Goal: Transaction & Acquisition: Subscribe to service/newsletter

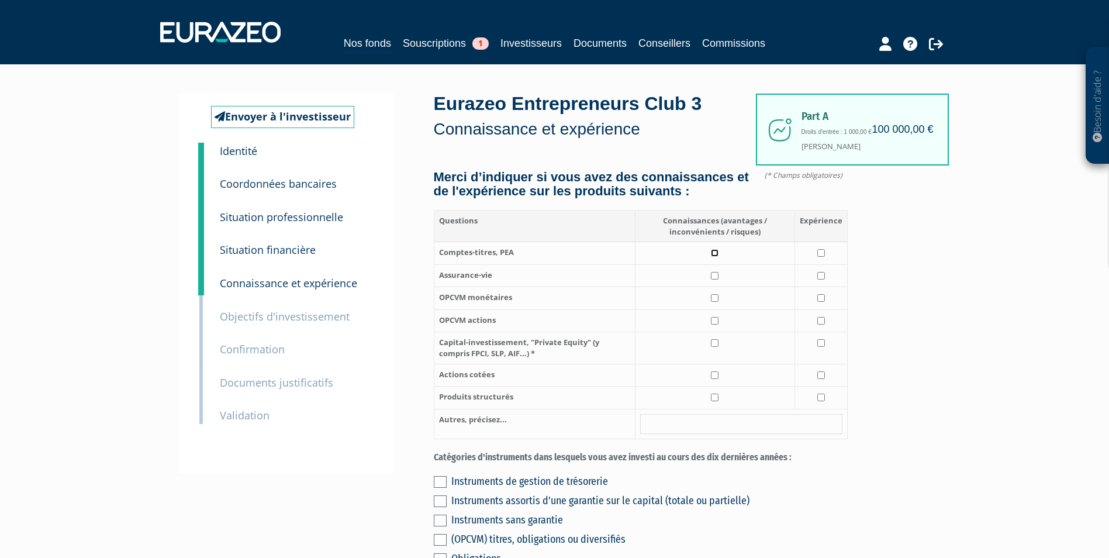
click at [717, 257] on input "checkbox" at bounding box center [715, 253] width 8 height 8
checkbox input "true"
click at [822, 280] on input "checkbox" at bounding box center [822, 276] width 8 height 8
checkbox input "true"
click at [717, 280] on input "checkbox" at bounding box center [715, 276] width 8 height 8
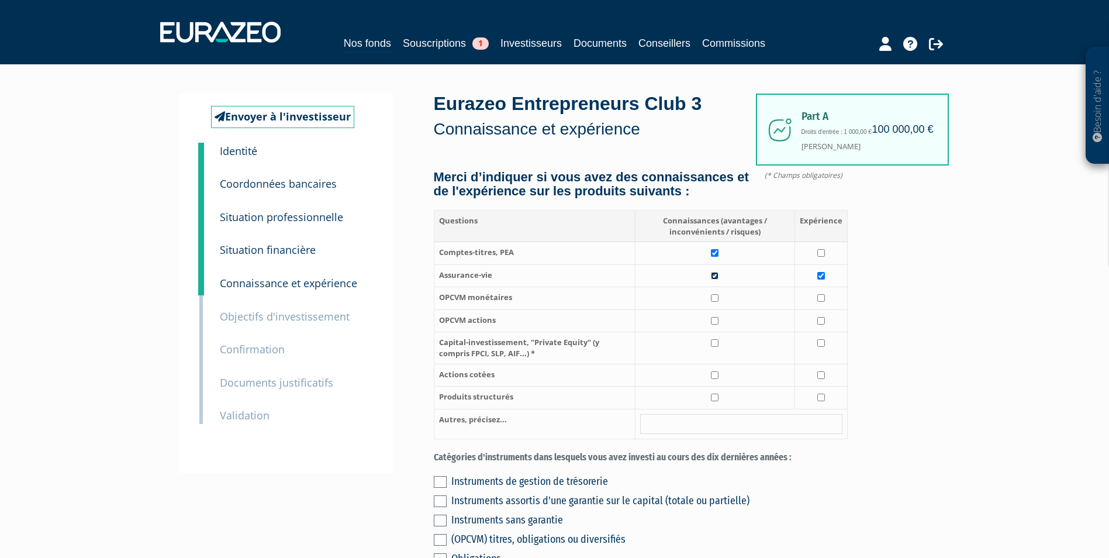
checkbox input "true"
click at [716, 302] on input "checkbox" at bounding box center [715, 298] width 8 height 8
checkbox input "true"
click at [718, 325] on input "checkbox" at bounding box center [715, 321] width 8 height 8
checkbox input "true"
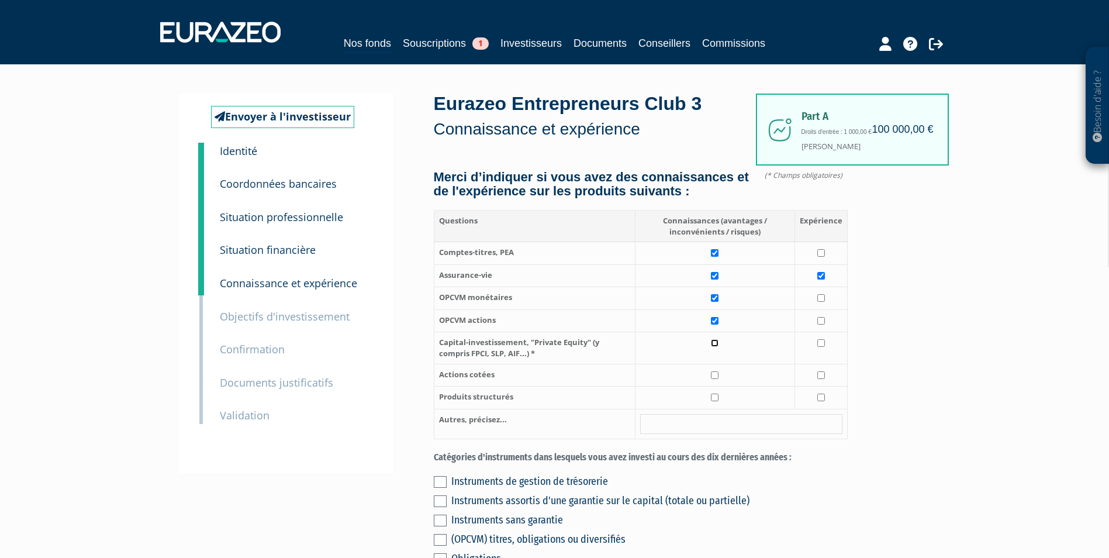
click at [717, 347] on input "checkbox" at bounding box center [715, 343] width 8 height 8
checkbox input "true"
click at [716, 379] on input "checkbox" at bounding box center [715, 375] width 8 height 8
checkbox input "true"
click at [716, 401] on input "checkbox" at bounding box center [715, 398] width 8 height 8
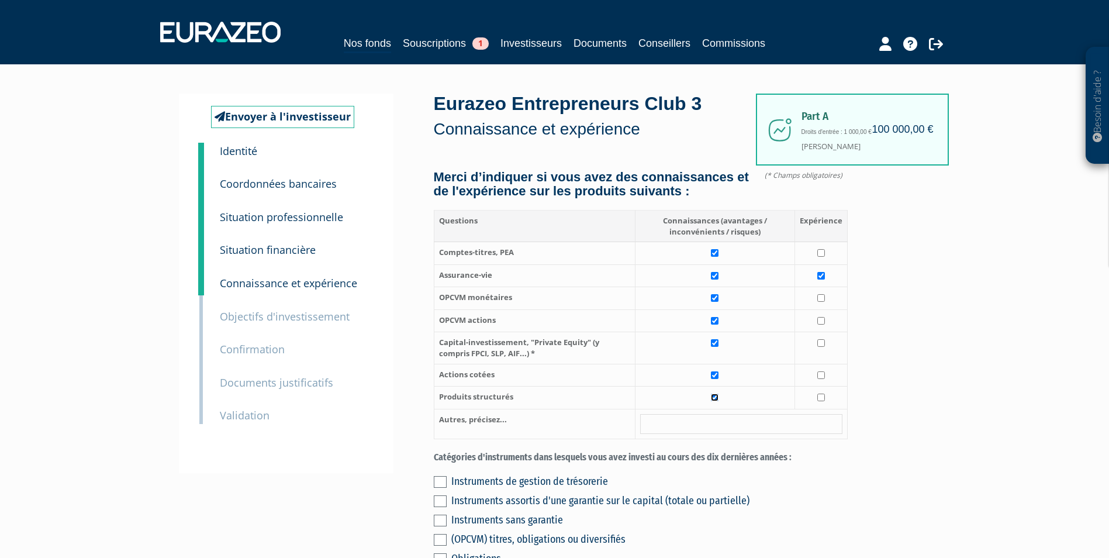
checkbox input "true"
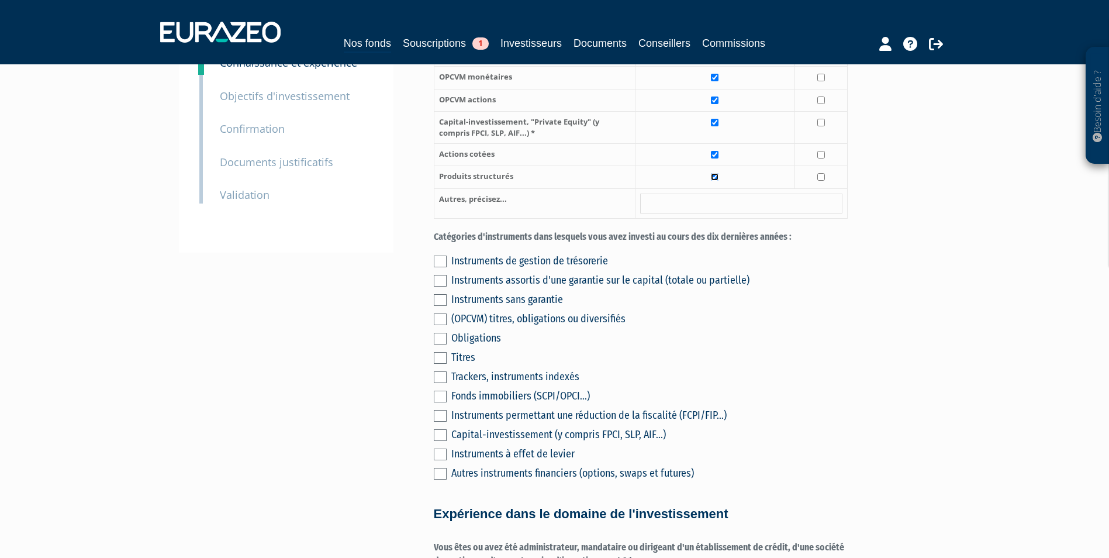
scroll to position [234, 0]
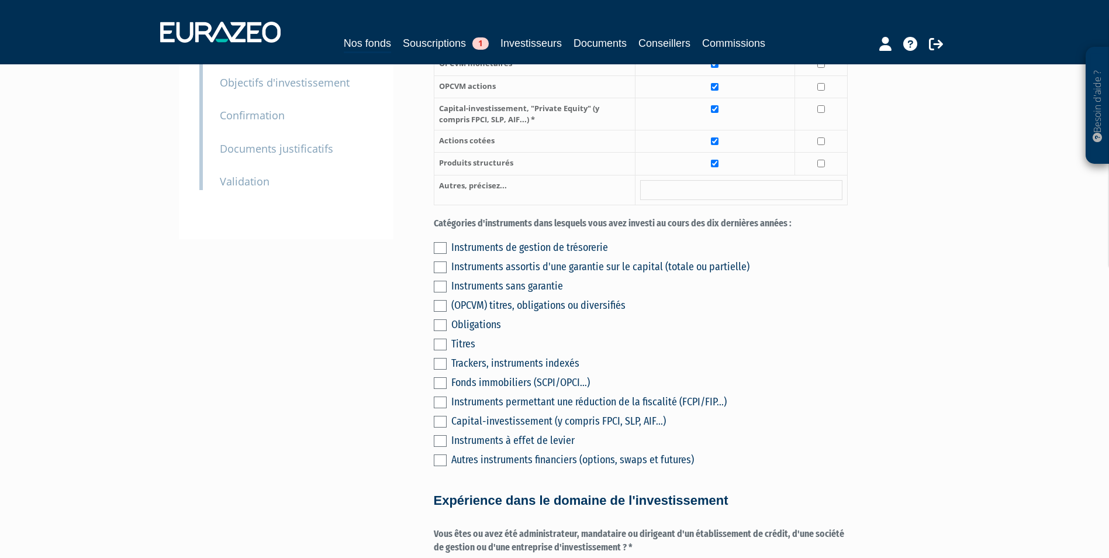
click at [445, 389] on label at bounding box center [440, 383] width 13 height 12
click at [0, 0] on input "checkbox" at bounding box center [0, 0] width 0 height 0
click at [441, 312] on label at bounding box center [440, 306] width 13 height 12
click at [0, 0] on input "checkbox" at bounding box center [0, 0] width 0 height 0
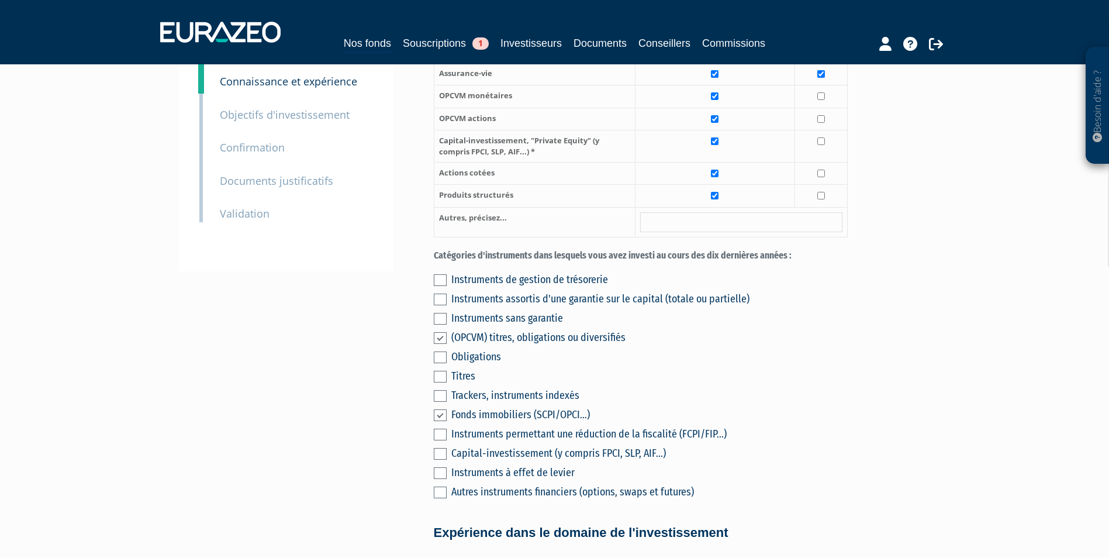
scroll to position [175, 0]
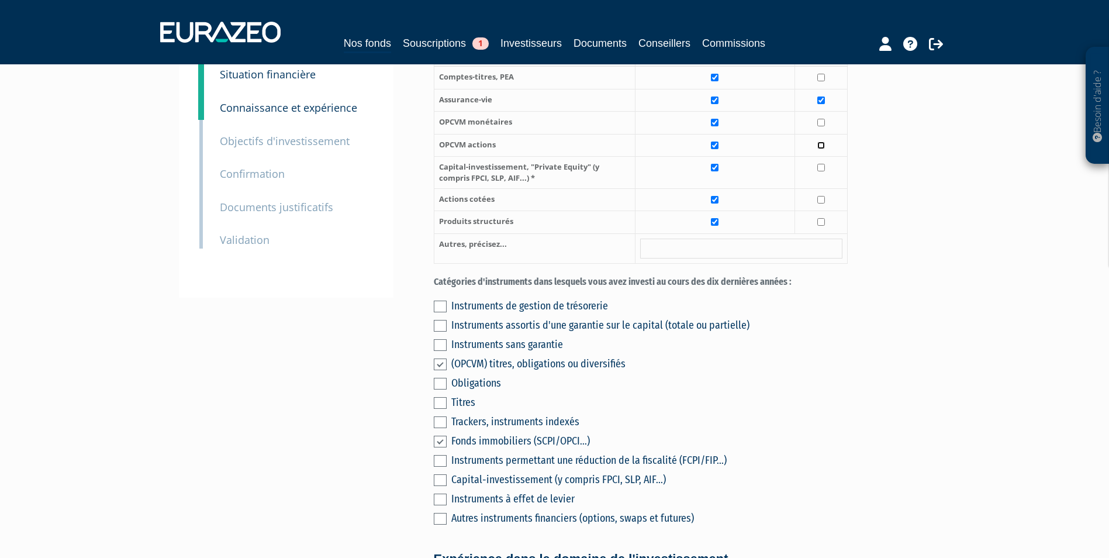
click at [823, 149] on input "checkbox" at bounding box center [822, 146] width 8 height 8
checkbox input "true"
click at [822, 126] on input "checkbox" at bounding box center [822, 123] width 8 height 8
checkbox input "true"
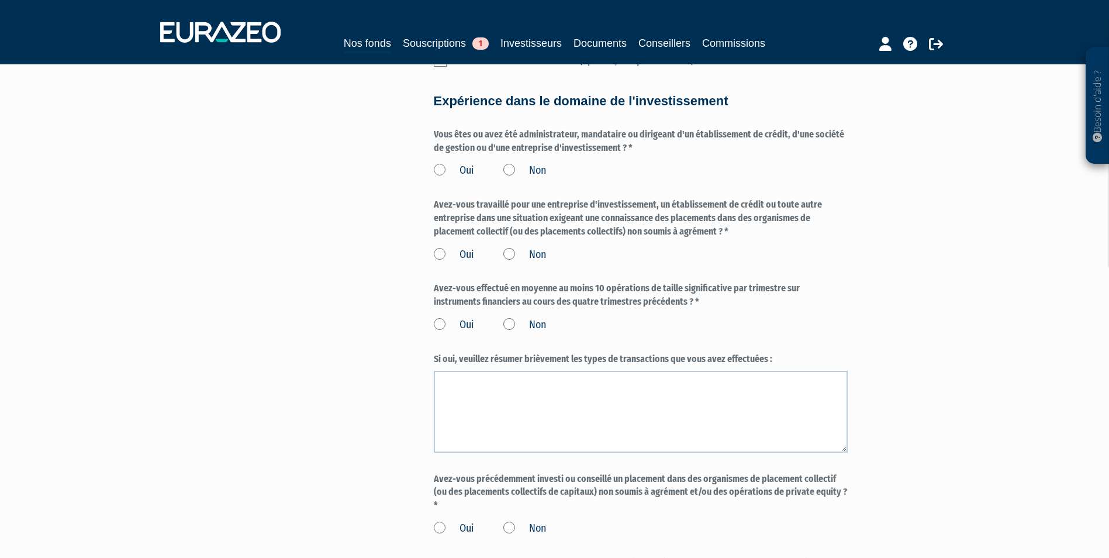
scroll to position [643, 0]
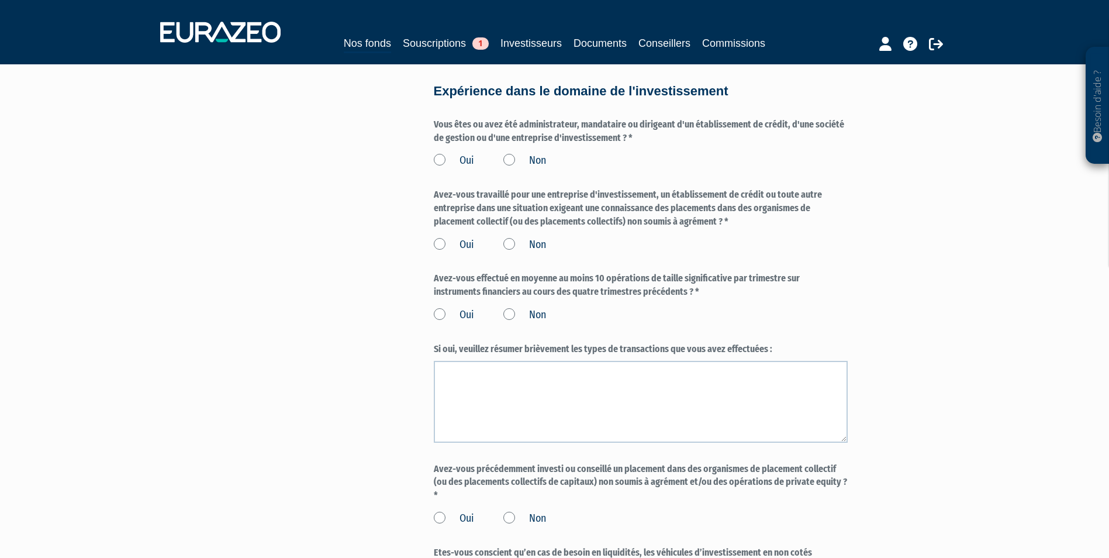
click at [512, 168] on label "Non" at bounding box center [525, 160] width 43 height 15
click at [0, 0] on input "Non" at bounding box center [0, 0] width 0 height 0
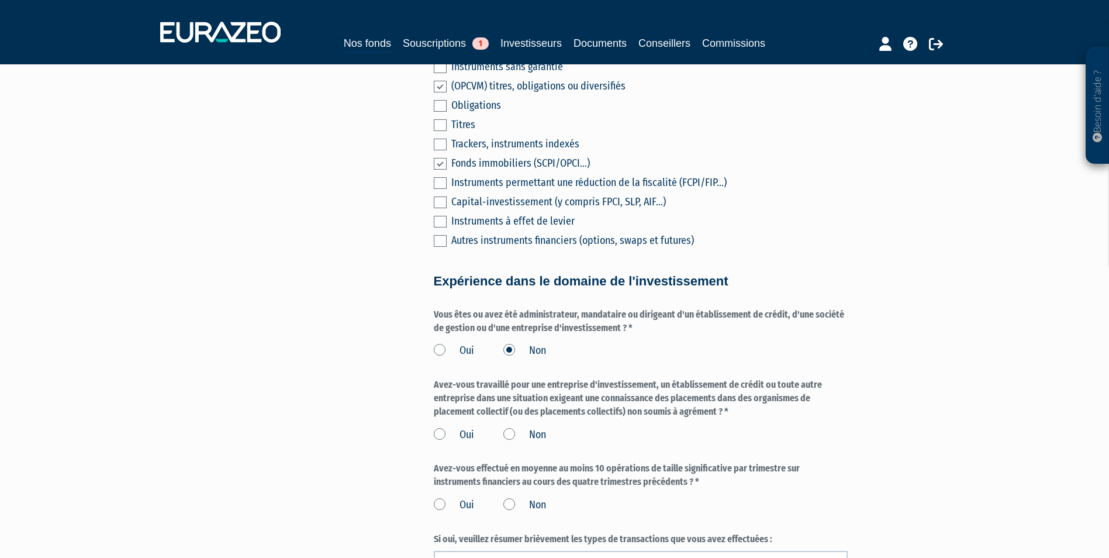
scroll to position [468, 0]
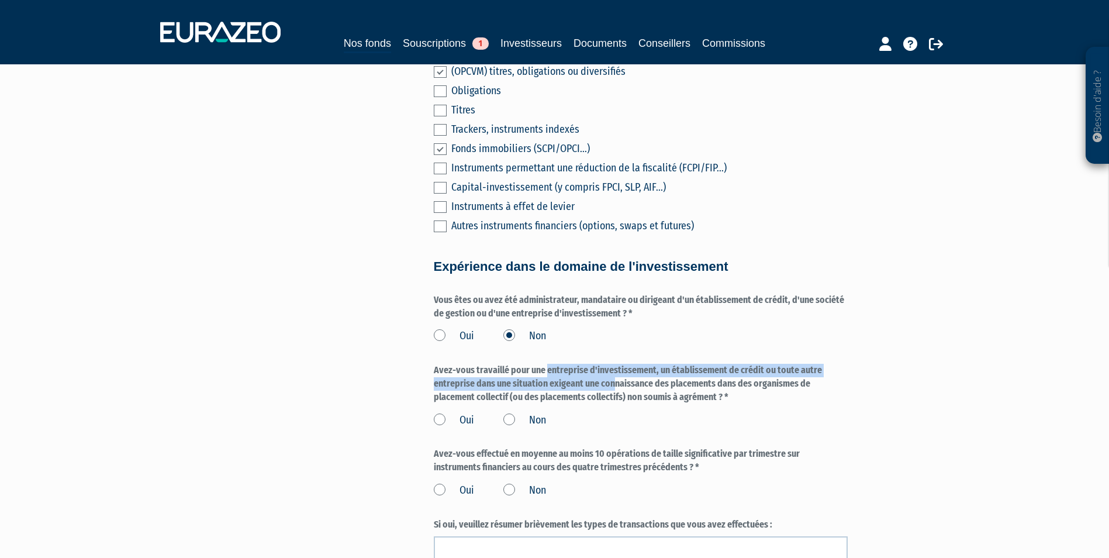
drag, startPoint x: 432, startPoint y: 384, endPoint x: 504, endPoint y: 398, distance: 73.2
click at [504, 398] on div "Envoyer à l'investisseur 1 Identité 2 Coordonnées bancaires 3 Situation profess…" at bounding box center [555, 262] width 735 height 1273
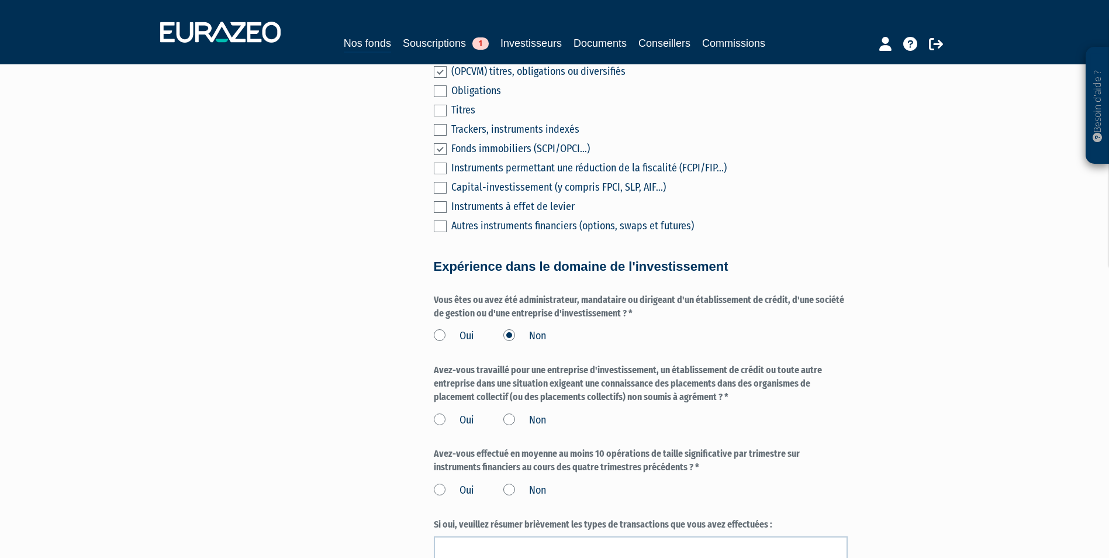
drag, startPoint x: 504, startPoint y: 398, endPoint x: 508, endPoint y: 432, distance: 34.7
click at [508, 428] on label "Non" at bounding box center [525, 420] width 43 height 15
click at [0, 0] on input "Non" at bounding box center [0, 0] width 0 height 0
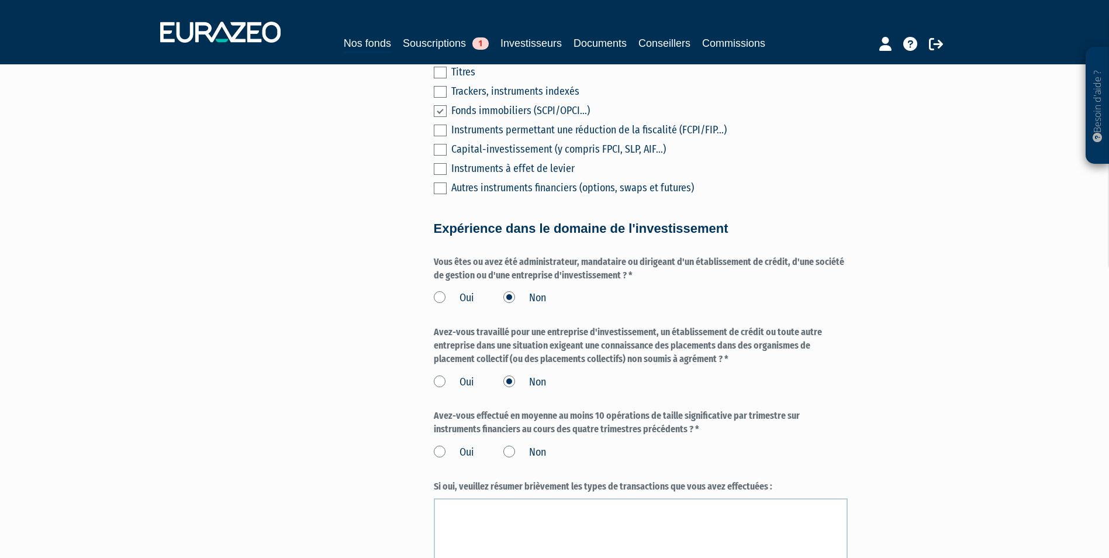
scroll to position [526, 0]
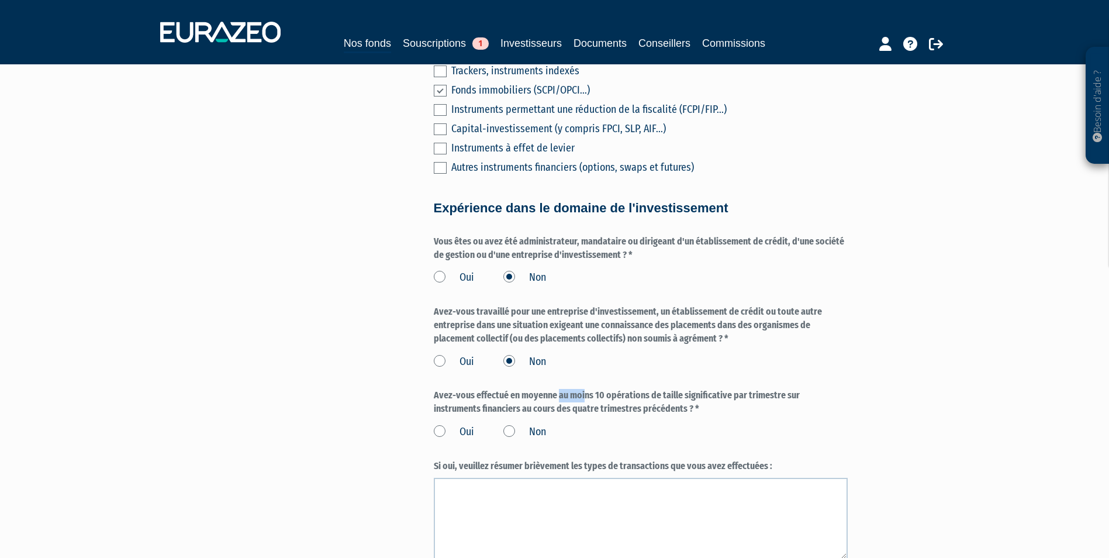
drag, startPoint x: 439, startPoint y: 408, endPoint x: 462, endPoint y: 406, distance: 23.5
click at [462, 406] on label "Avez-vous effectué en moyenne au moins 10 opérations de taille significative pa…" at bounding box center [641, 402] width 414 height 27
drag, startPoint x: 462, startPoint y: 406, endPoint x: 507, endPoint y: 444, distance: 59.3
click at [507, 440] on label "Non" at bounding box center [525, 432] width 43 height 15
click at [0, 0] on input "Non" at bounding box center [0, 0] width 0 height 0
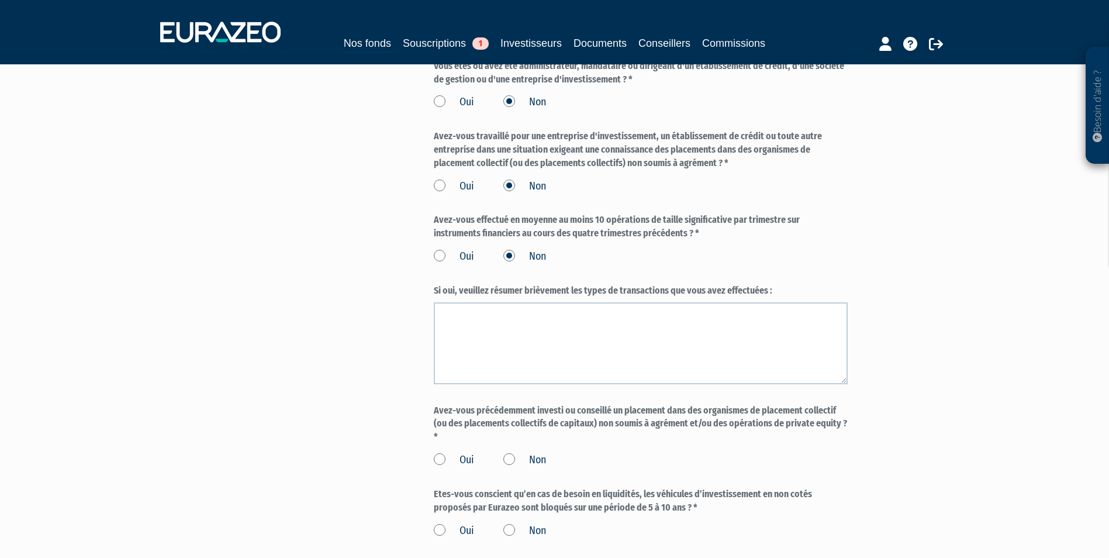
scroll to position [819, 0]
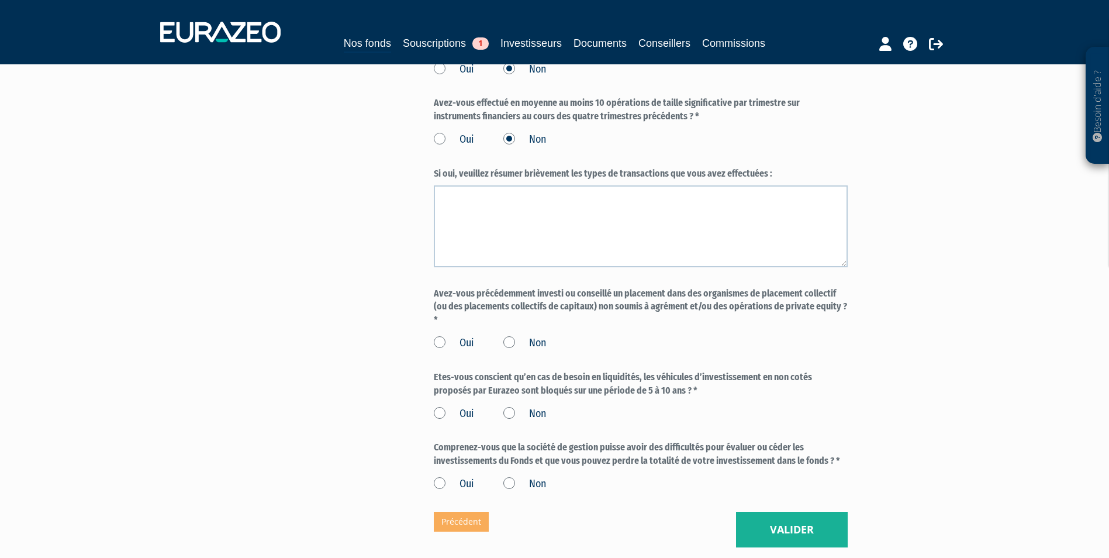
drag, startPoint x: 433, startPoint y: 305, endPoint x: 834, endPoint y: 323, distance: 401.6
drag, startPoint x: 834, startPoint y: 323, endPoint x: 602, endPoint y: 354, distance: 233.7
click at [661, 348] on div "Oui Non" at bounding box center [641, 341] width 414 height 19
drag, startPoint x: 491, startPoint y: 353, endPoint x: 506, endPoint y: 358, distance: 16.8
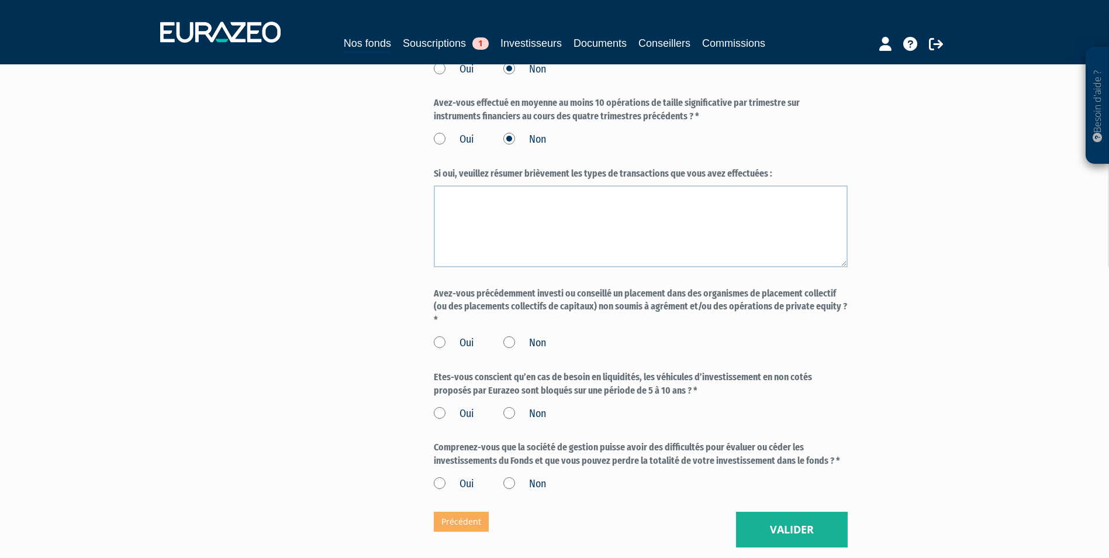
click at [491, 351] on div "Oui Non" at bounding box center [641, 341] width 414 height 19
click at [508, 351] on label "Non" at bounding box center [525, 343] width 43 height 15
click at [0, 0] on input "Non" at bounding box center [0, 0] width 0 height 0
drag, startPoint x: 428, startPoint y: 391, endPoint x: 714, endPoint y: 404, distance: 286.9
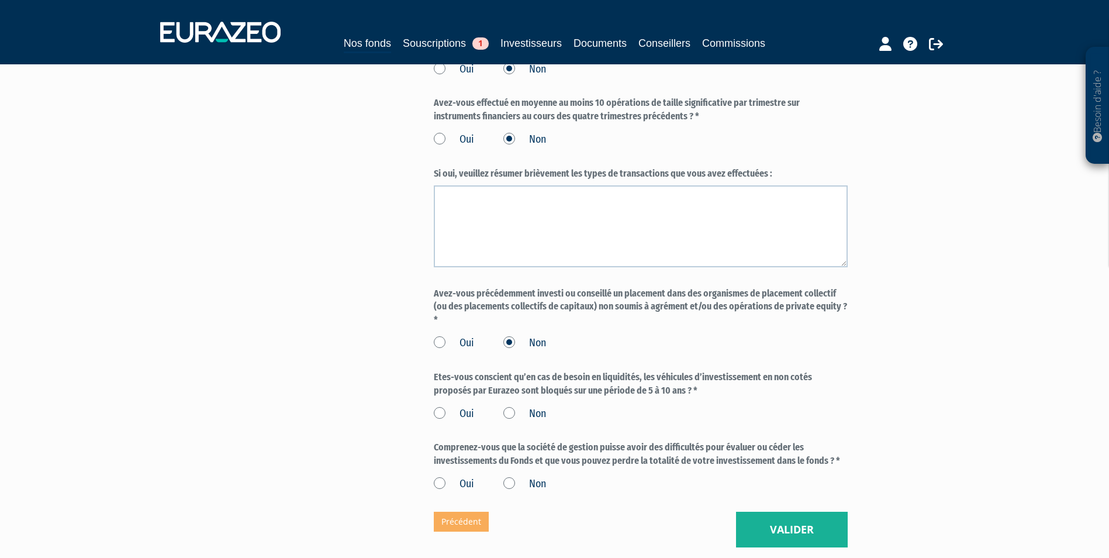
drag, startPoint x: 714, startPoint y: 404, endPoint x: 651, endPoint y: 422, distance: 65.0
click at [687, 421] on div "Oui Non" at bounding box center [641, 411] width 414 height 19
click at [437, 422] on label "Oui" at bounding box center [454, 413] width 40 height 15
click at [0, 0] on input "Oui" at bounding box center [0, 0] width 0 height 0
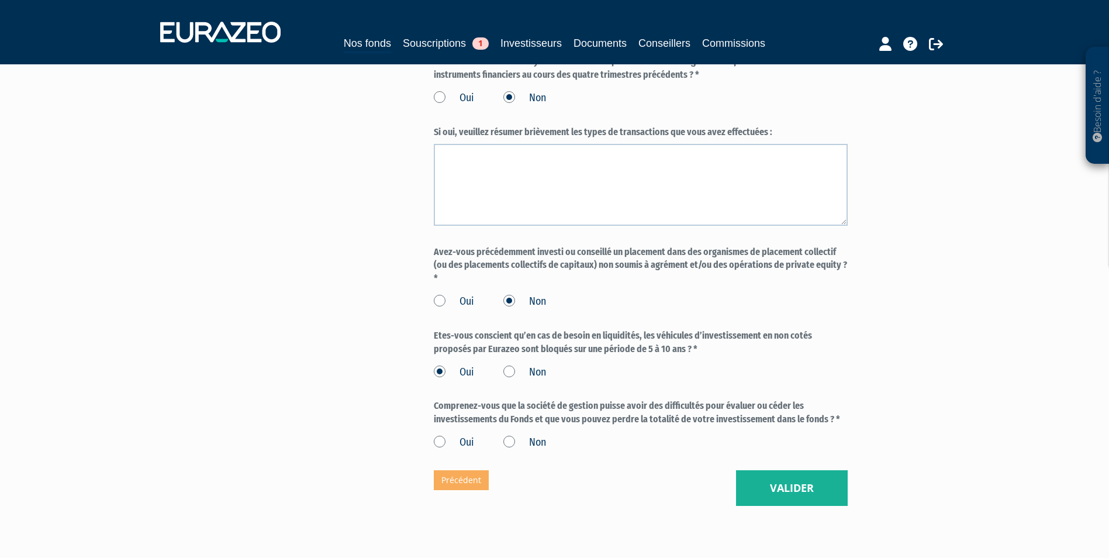
scroll to position [877, 0]
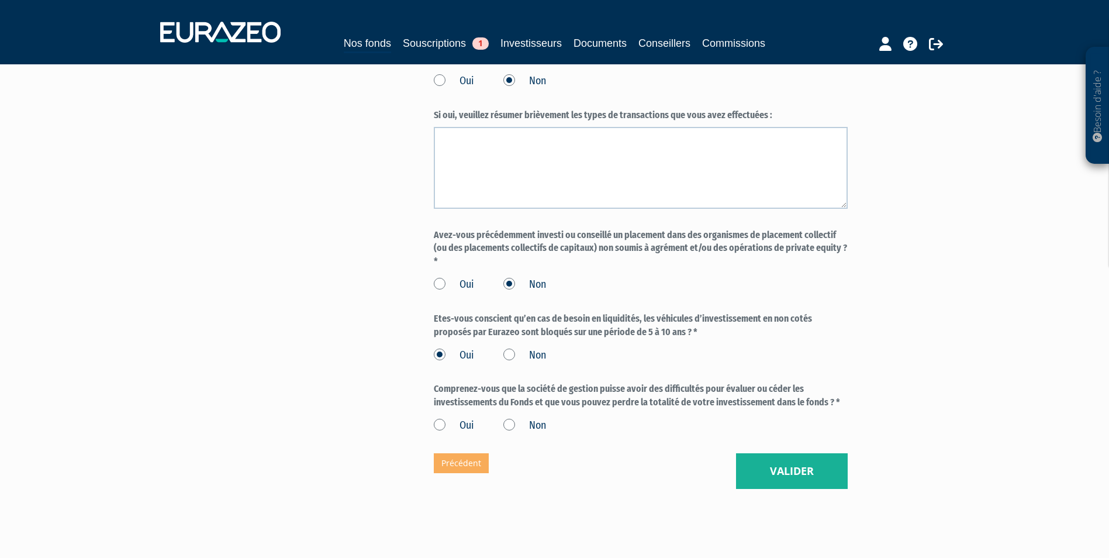
click at [450, 433] on label "Oui" at bounding box center [454, 425] width 40 height 15
click at [0, 0] on input "Oui" at bounding box center [0, 0] width 0 height 0
click at [784, 482] on button "Valider" at bounding box center [792, 471] width 112 height 36
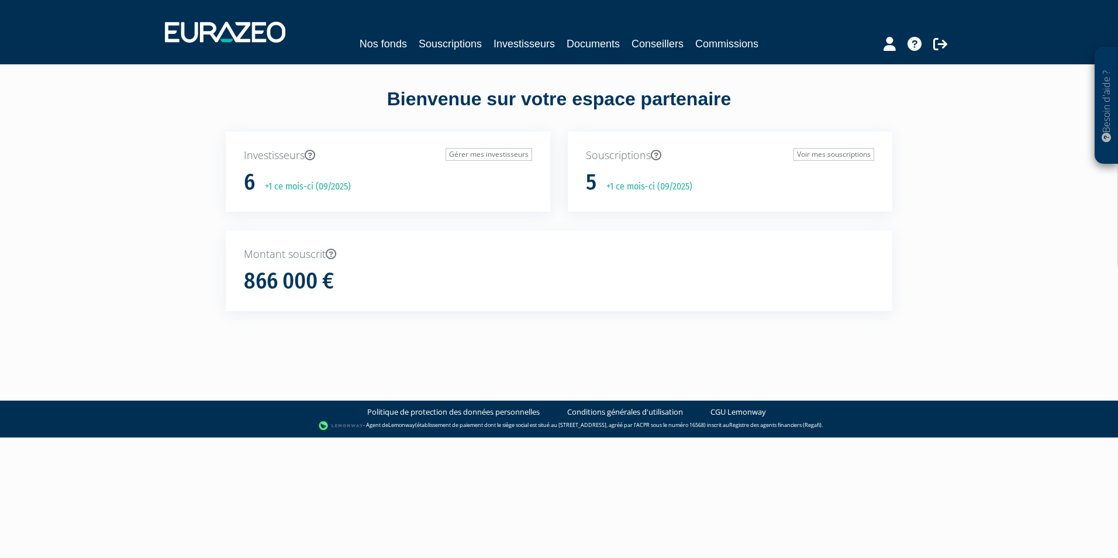
click at [646, 155] on p "Souscriptions Voir mes souscriptions" at bounding box center [730, 155] width 288 height 15
click at [841, 153] on link "Voir mes souscriptions" at bounding box center [834, 154] width 81 height 13
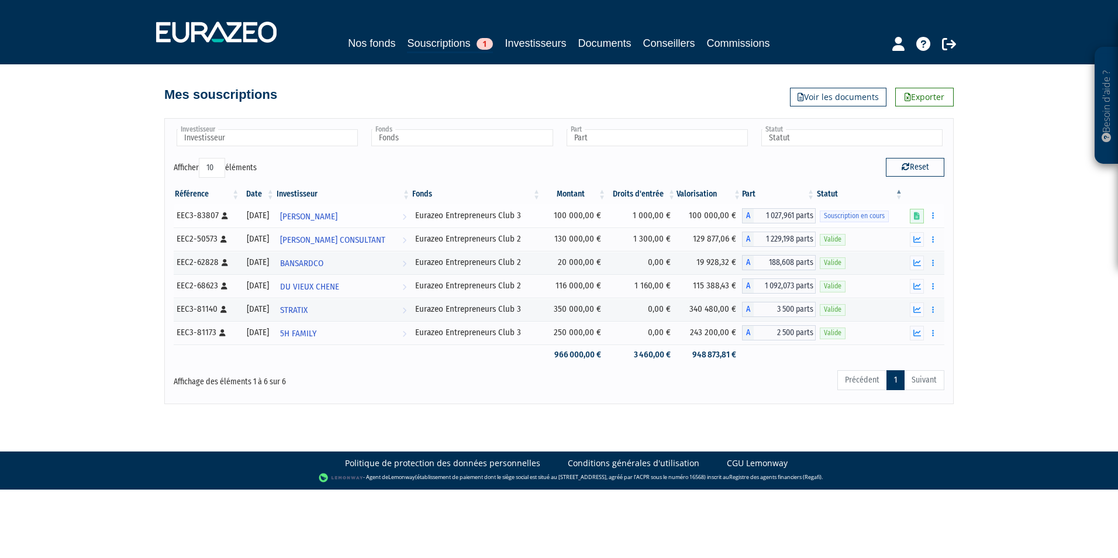
click at [864, 214] on span "Souscription en cours" at bounding box center [854, 216] width 69 height 11
drag, startPoint x: 864, startPoint y: 214, endPoint x: 933, endPoint y: 214, distance: 69.0
click at [933, 214] on icon "button" at bounding box center [933, 216] width 2 height 8
click at [913, 218] on link at bounding box center [917, 216] width 14 height 15
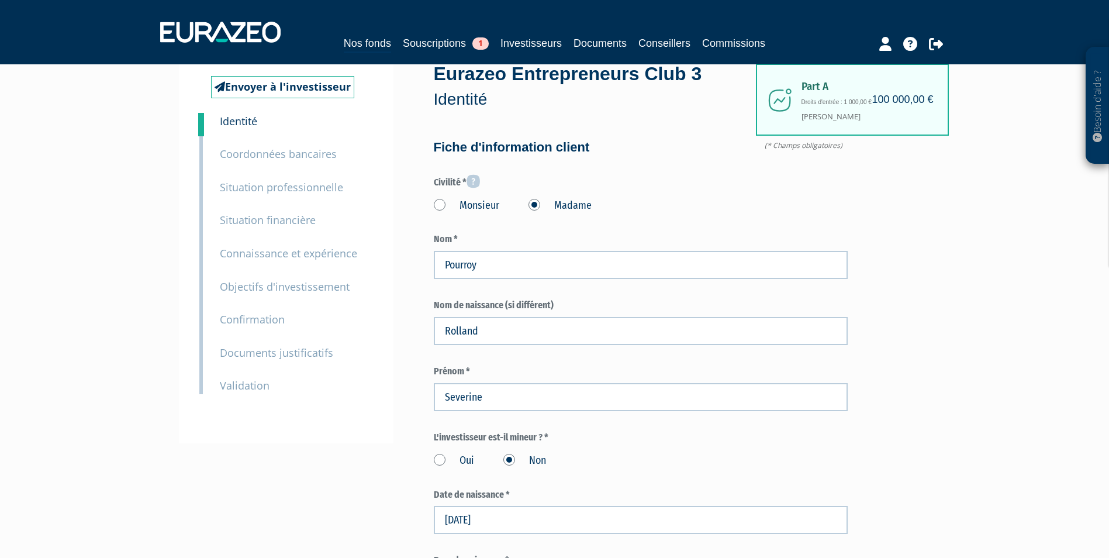
scroll to position [58, 0]
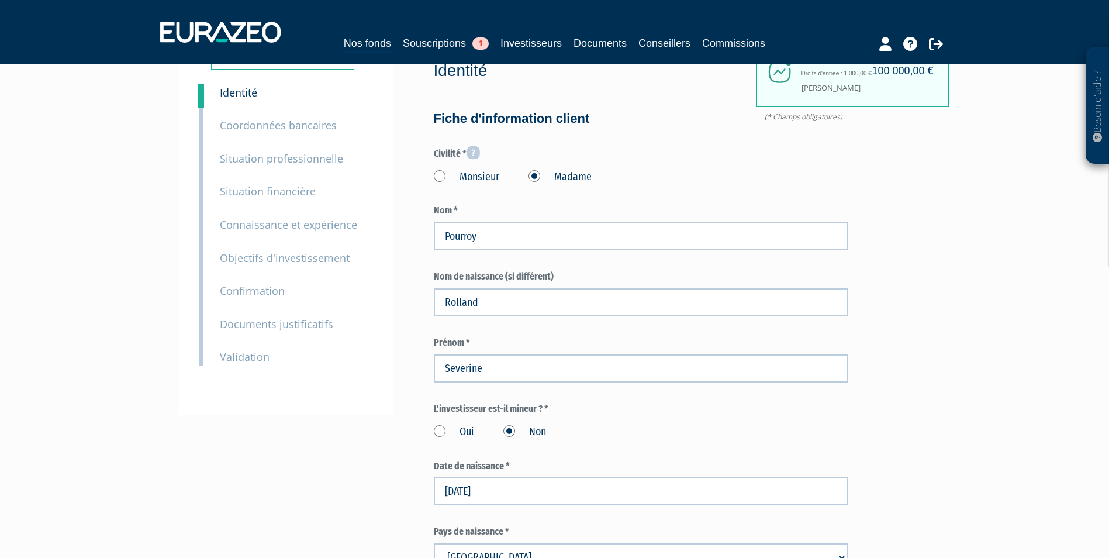
click at [275, 132] on small "Coordonnées bancaires" at bounding box center [278, 125] width 117 height 14
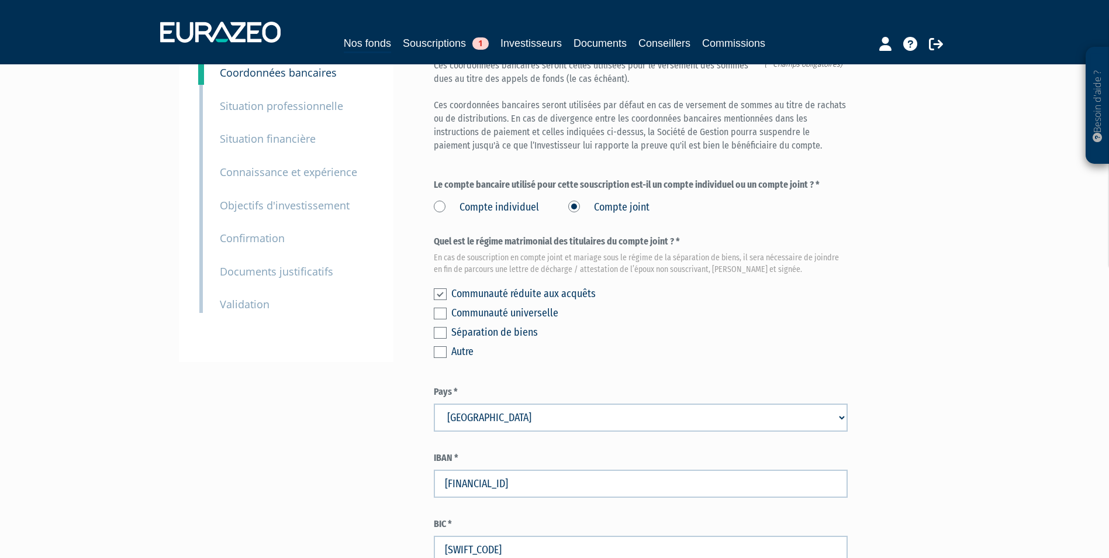
scroll to position [111, 0]
click at [267, 115] on div "4 Situation financière" at bounding box center [296, 131] width 171 height 33
click at [268, 111] on small "Situation professionnelle" at bounding box center [281, 106] width 123 height 14
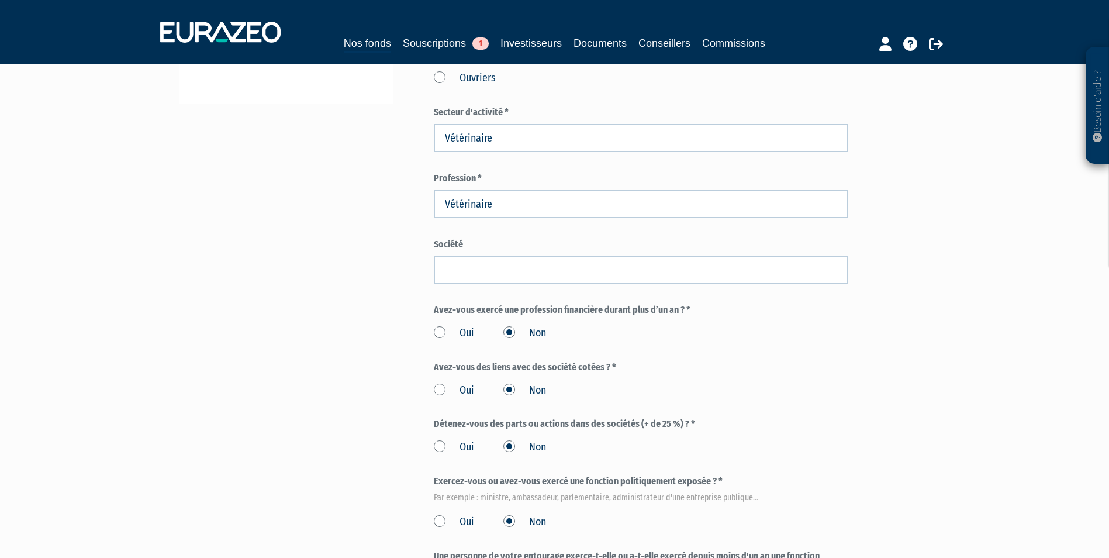
scroll to position [351, 0]
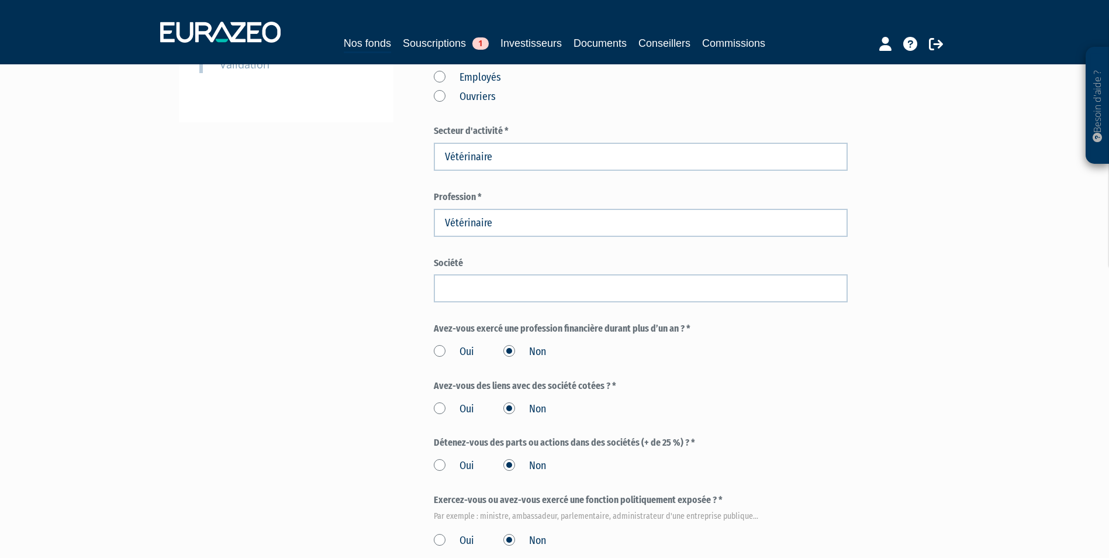
click at [595, 306] on form "(* Champs obligatoires) Vous êtes * actif(ve) Etudiant(e)/élève/apprenti(e) Dem…" at bounding box center [641, 218] width 414 height 799
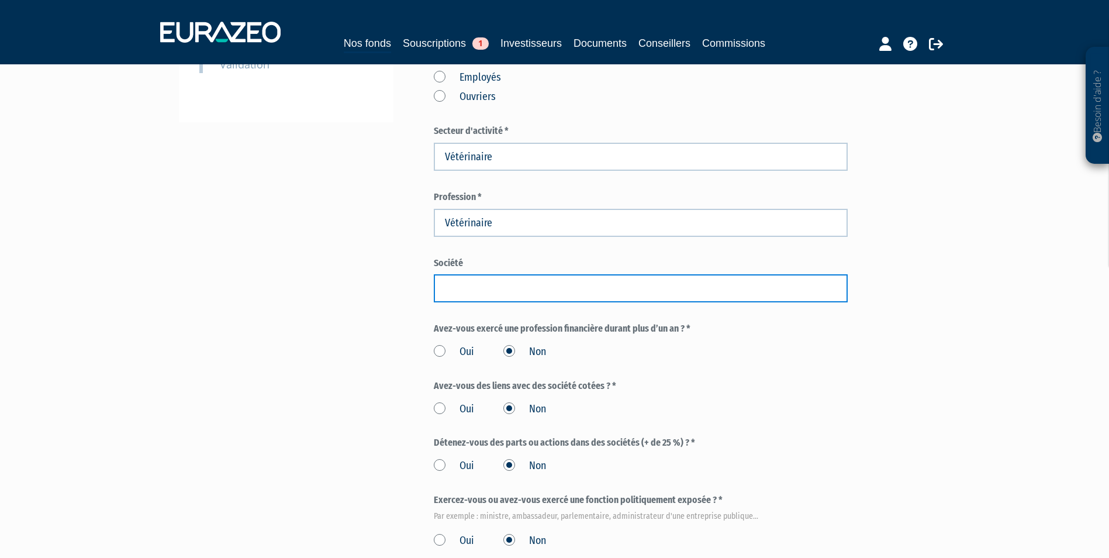
click at [590, 301] on input "text" at bounding box center [641, 288] width 414 height 28
type input "MON VETO"
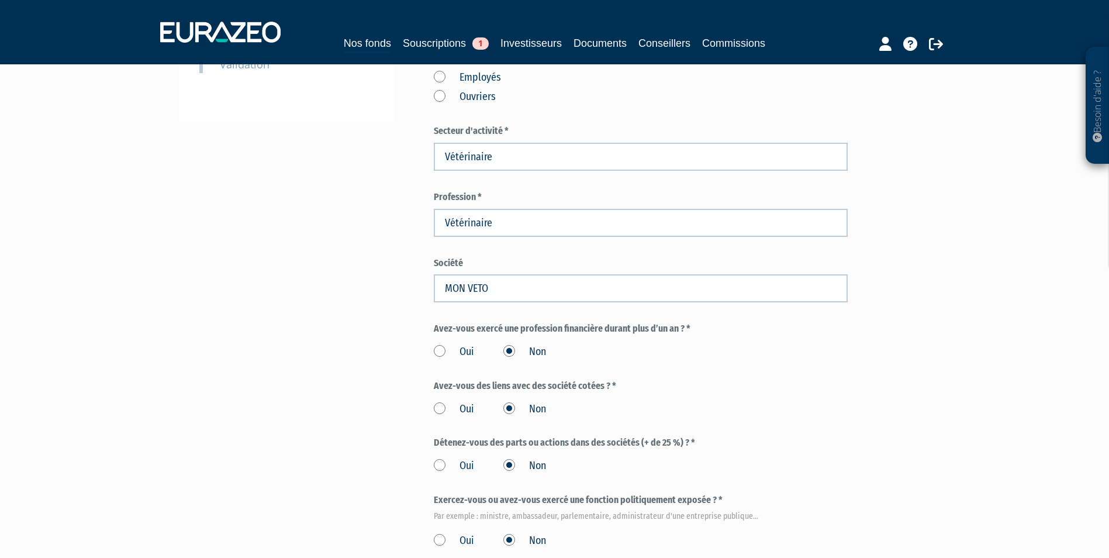
click at [863, 309] on div "Part A 100 000,00 € Droits d'entrée : 1 000,00 € Severine Pourroy Eurazeo Entre…" at bounding box center [682, 209] width 497 height 932
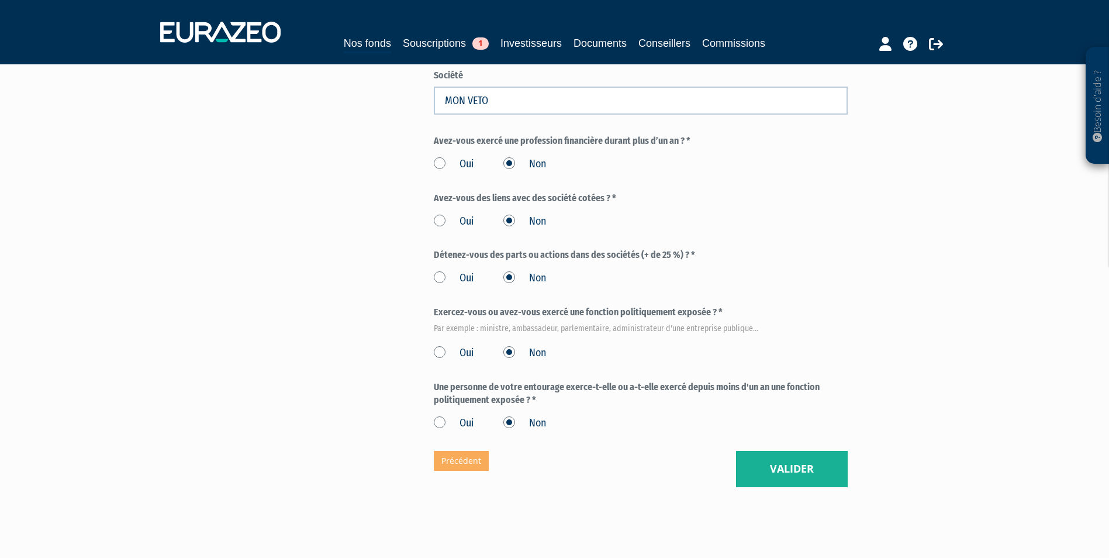
scroll to position [581, 0]
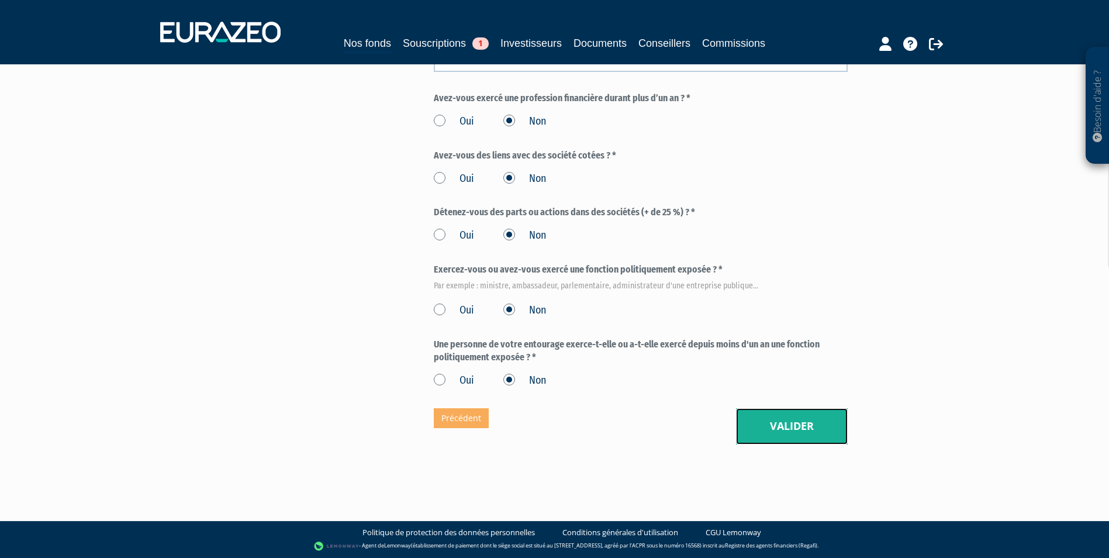
click at [774, 424] on button "Valider" at bounding box center [792, 426] width 112 height 36
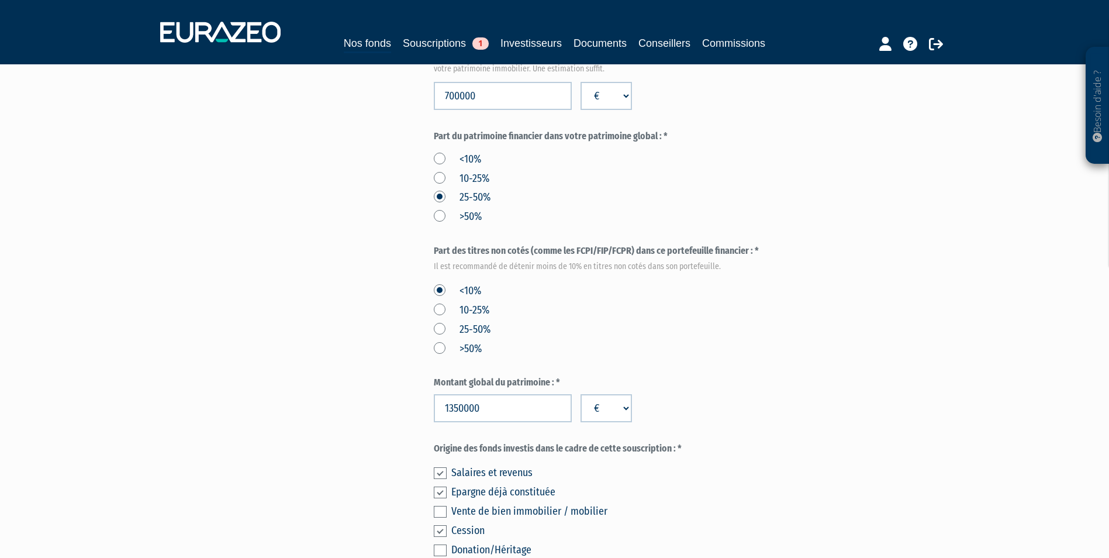
scroll to position [702, 0]
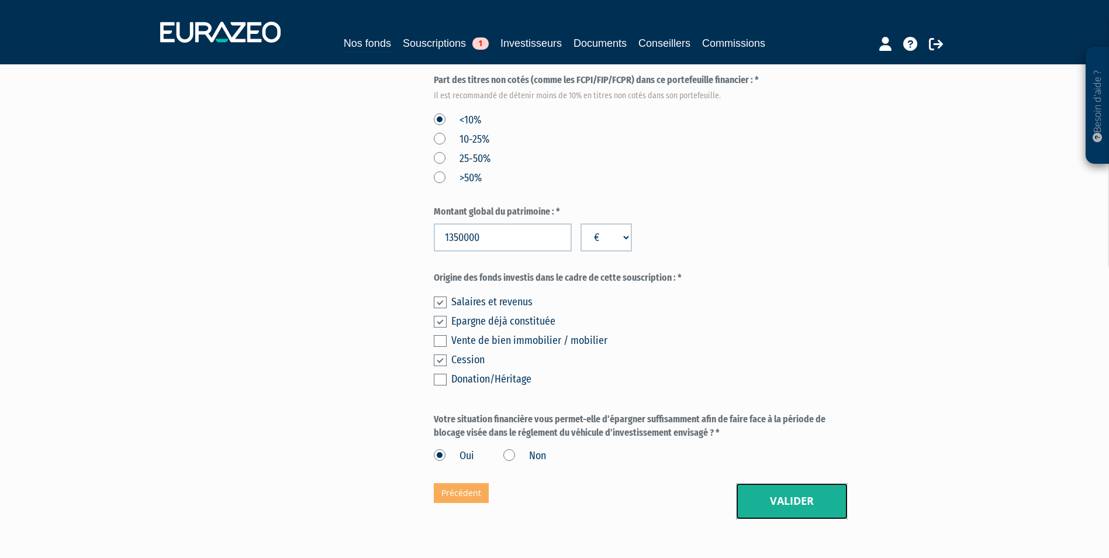
click at [787, 499] on button "Valider" at bounding box center [792, 501] width 112 height 36
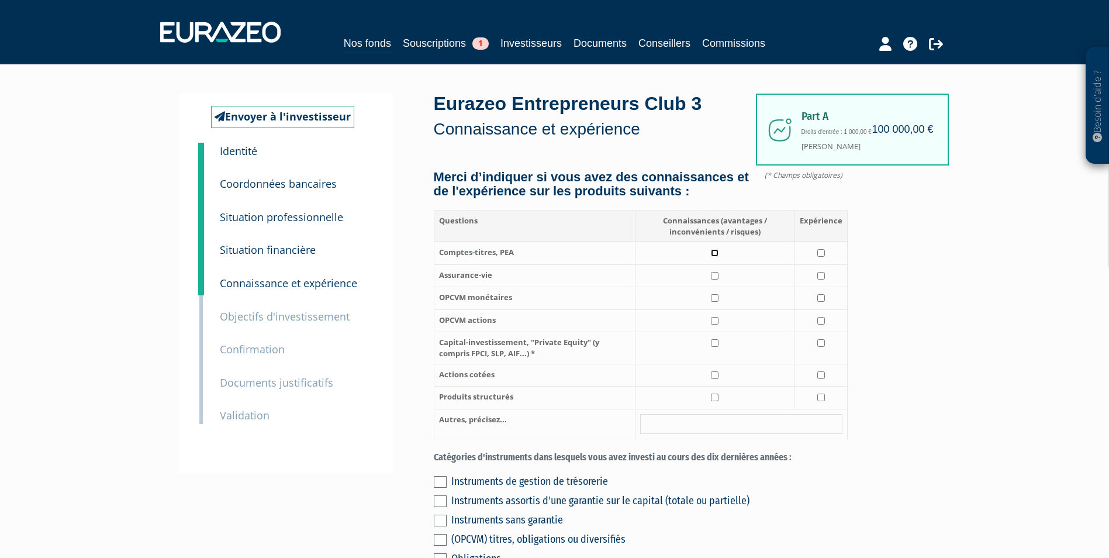
click at [716, 257] on input "checkbox" at bounding box center [715, 253] width 8 height 8
checkbox input "true"
drag, startPoint x: 715, startPoint y: 280, endPoint x: 715, endPoint y: 287, distance: 6.4
click at [715, 281] on td at bounding box center [715, 275] width 160 height 23
checkbox input "true"
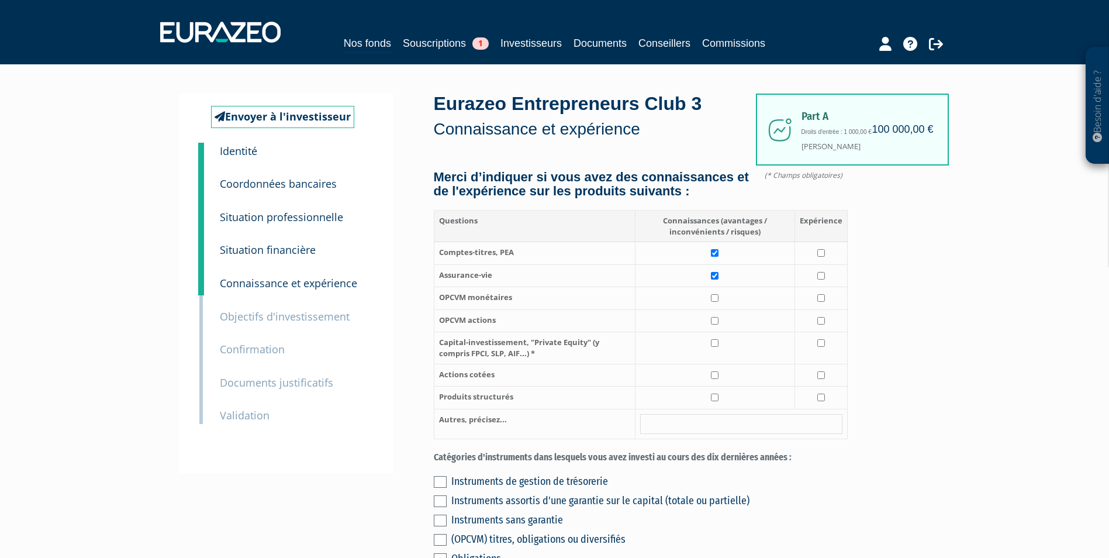
drag, startPoint x: 715, startPoint y: 302, endPoint x: 714, endPoint y: 312, distance: 10.0
click at [715, 303] on td at bounding box center [715, 298] width 160 height 23
checkbox input "true"
click at [713, 325] on input "checkbox" at bounding box center [715, 321] width 8 height 8
checkbox input "true"
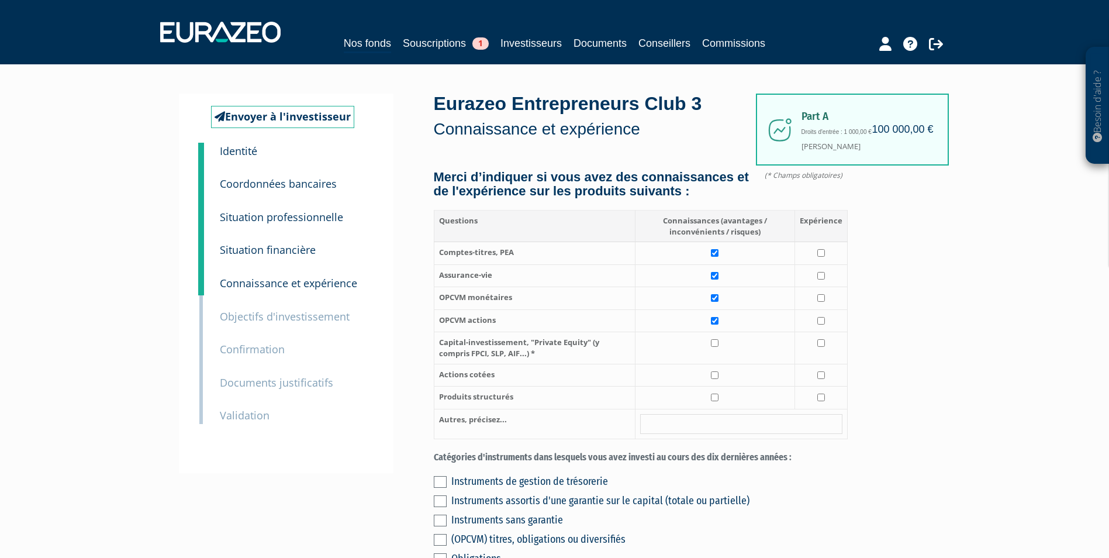
click at [713, 364] on td at bounding box center [715, 348] width 160 height 32
checkbox input "true"
click at [713, 381] on tbody "Comptes-titres, PEA Assurance-vie" at bounding box center [640, 340] width 413 height 197
drag, startPoint x: 713, startPoint y: 381, endPoint x: 713, endPoint y: 395, distance: 14.6
click at [713, 387] on td at bounding box center [715, 375] width 160 height 23
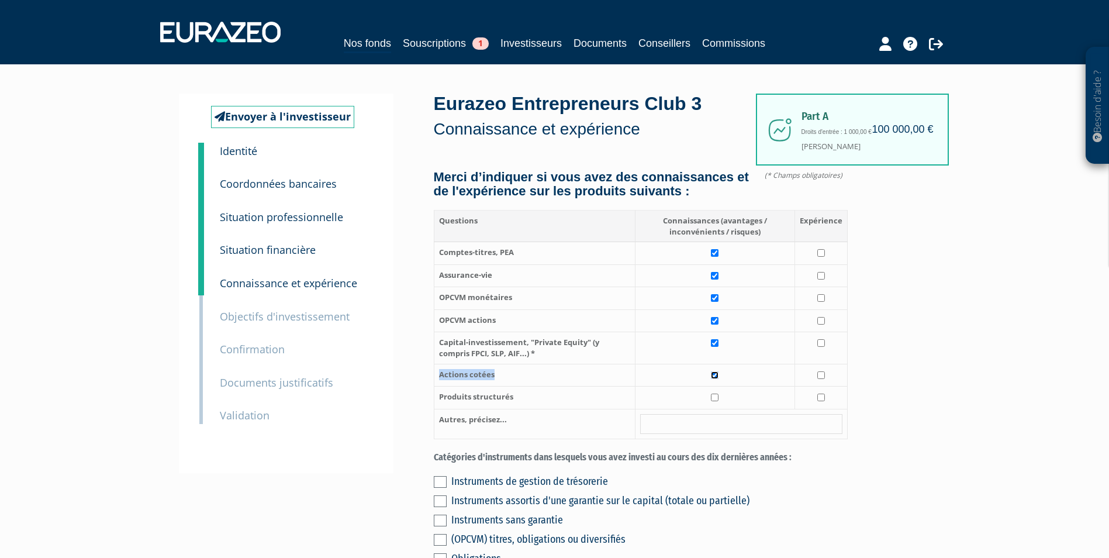
checkbox input "true"
click at [716, 406] on td at bounding box center [715, 398] width 160 height 23
checkbox input "true"
click at [816, 287] on td at bounding box center [821, 275] width 53 height 23
checkbox input "true"
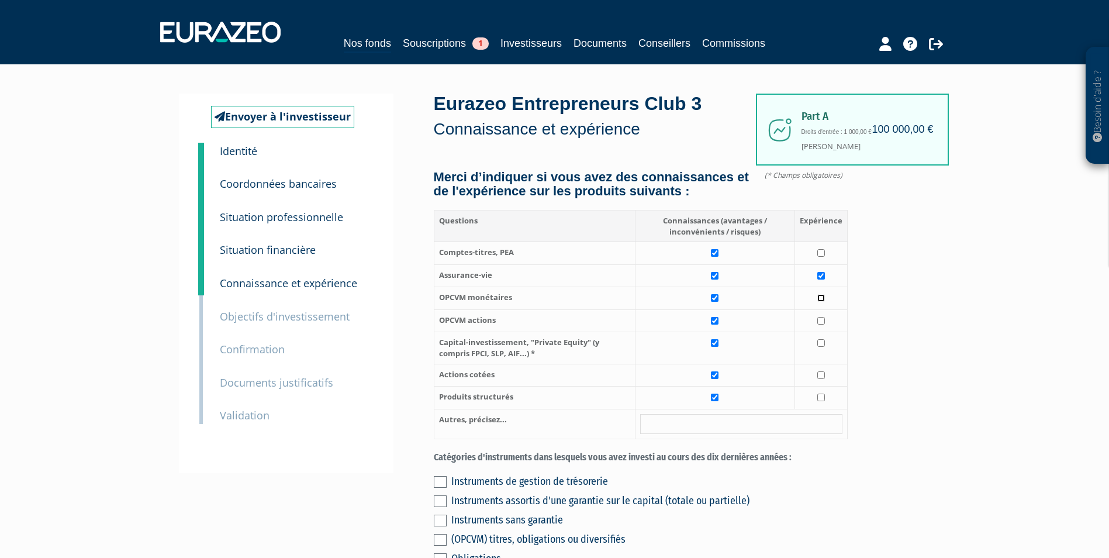
click at [820, 302] on input "checkbox" at bounding box center [822, 298] width 8 height 8
checkbox input "true"
click at [822, 325] on input "checkbox" at bounding box center [822, 321] width 8 height 8
checkbox input "true"
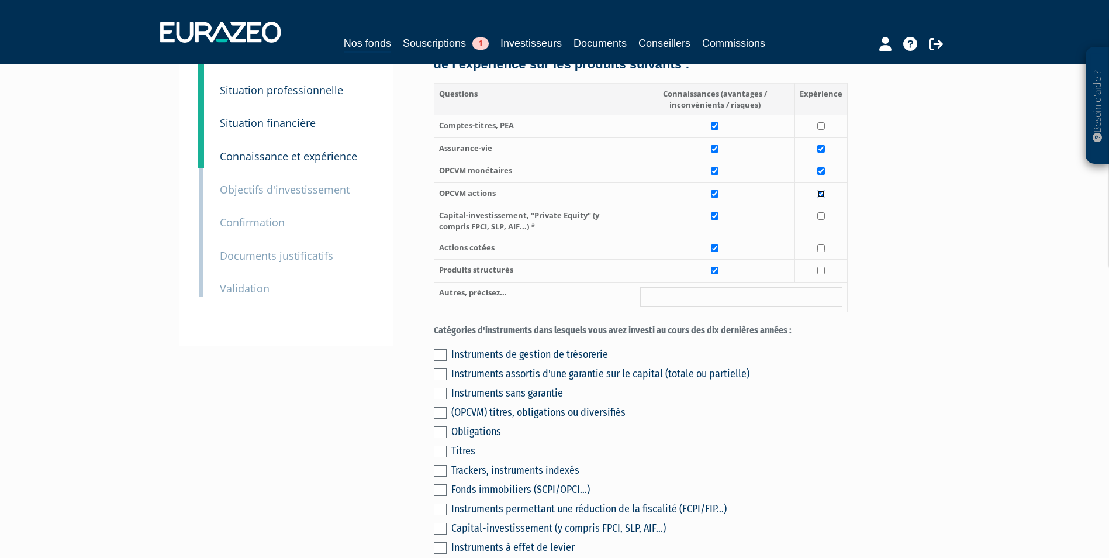
scroll to position [351, 0]
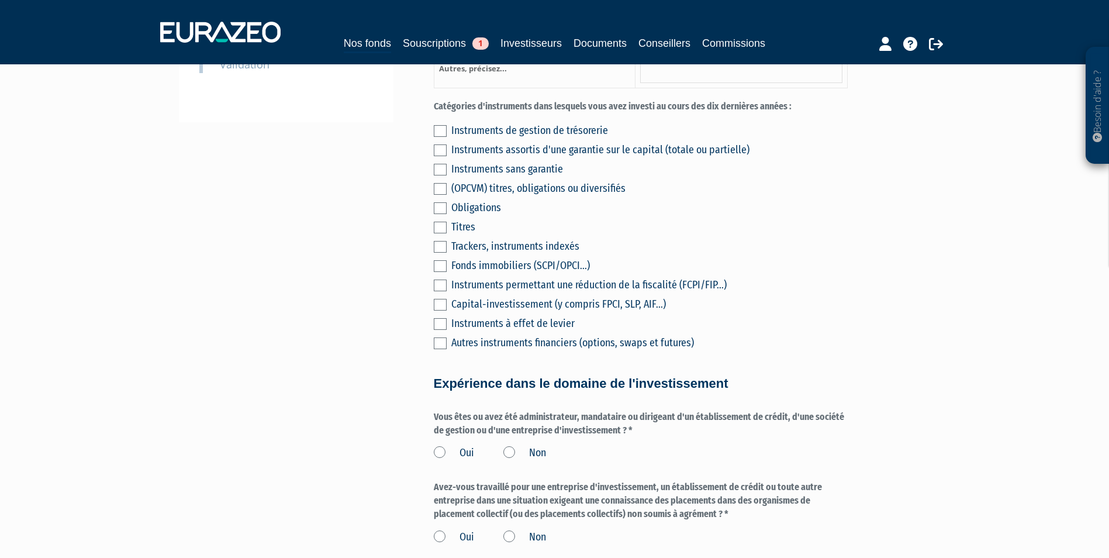
click at [490, 197] on div "(OPCVM) titres, obligations ou diversifiés" at bounding box center [649, 188] width 397 height 16
click at [438, 195] on label at bounding box center [440, 189] width 13 height 12
click at [0, 0] on input "checkbox" at bounding box center [0, 0] width 0 height 0
click at [438, 272] on label at bounding box center [440, 266] width 13 height 12
click at [0, 0] on input "checkbox" at bounding box center [0, 0] width 0 height 0
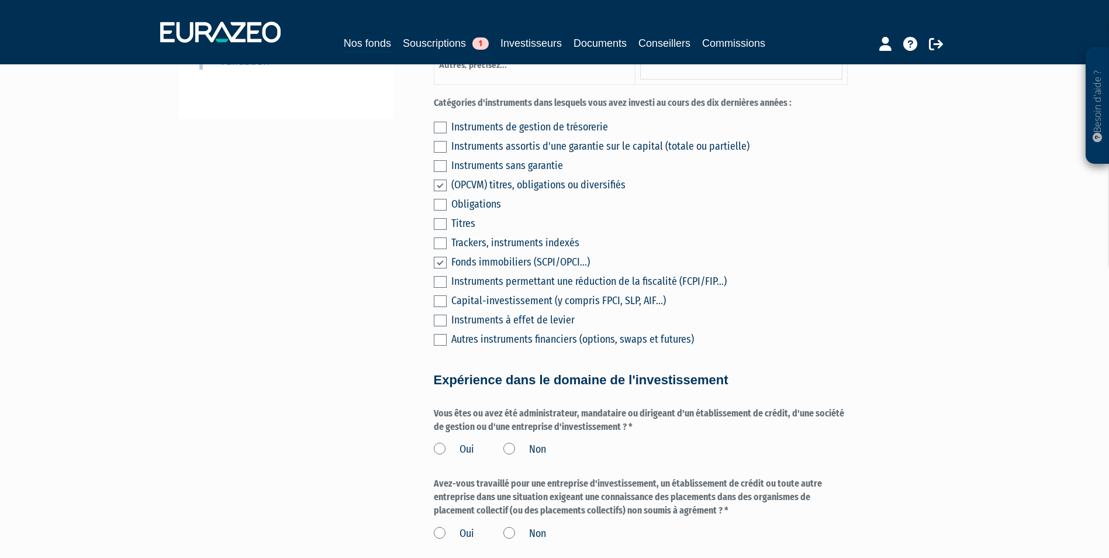
scroll to position [468, 0]
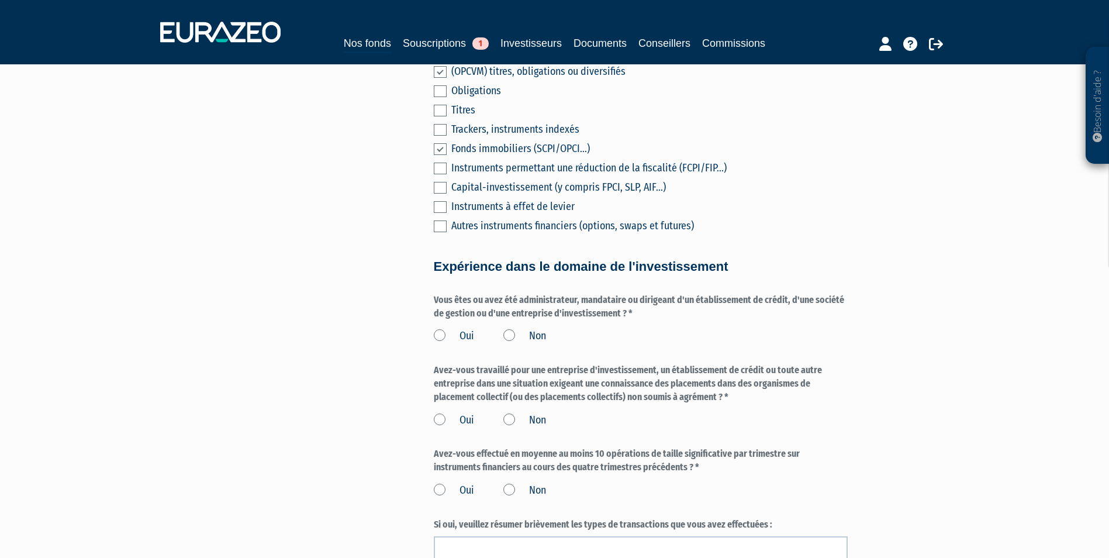
click at [507, 344] on label "Non" at bounding box center [525, 336] width 43 height 15
click at [0, 0] on input "Non" at bounding box center [0, 0] width 0 height 0
click at [509, 426] on label "Non" at bounding box center [525, 420] width 43 height 15
click at [0, 0] on input "Non" at bounding box center [0, 0] width 0 height 0
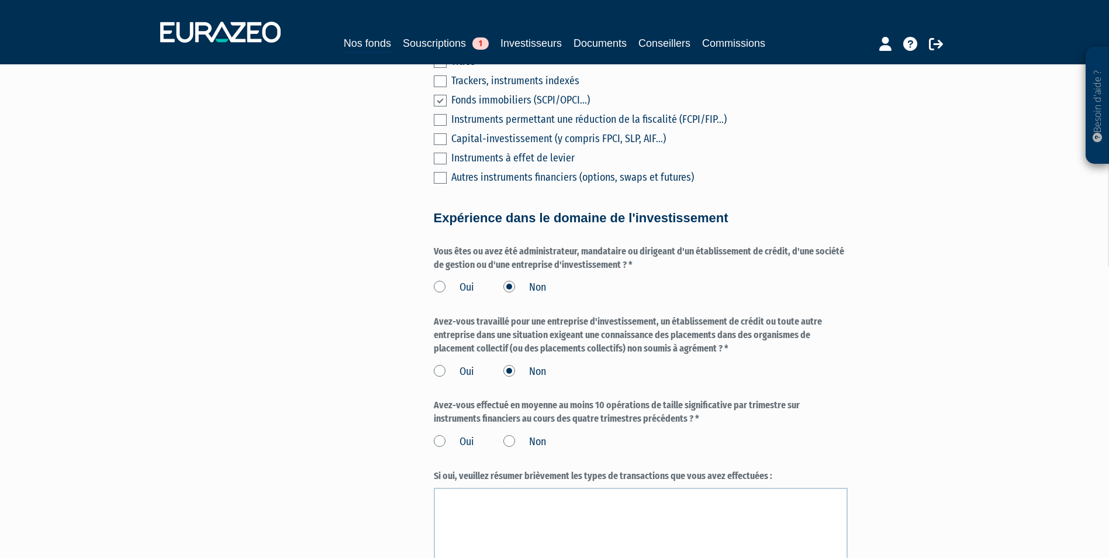
scroll to position [585, 0]
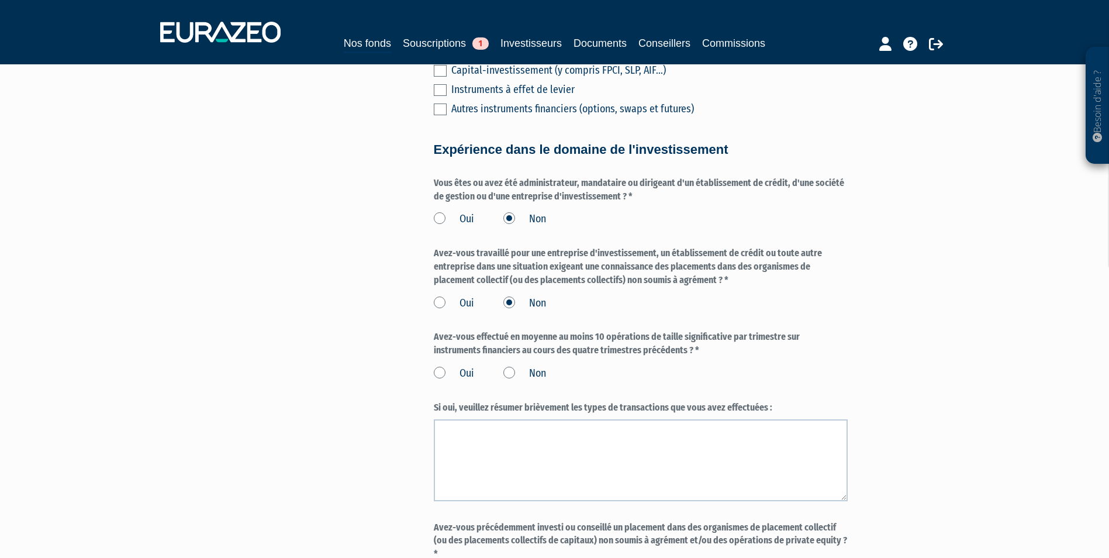
click at [511, 381] on label "Non" at bounding box center [525, 373] width 43 height 15
click at [0, 0] on input "Non" at bounding box center [0, 0] width 0 height 0
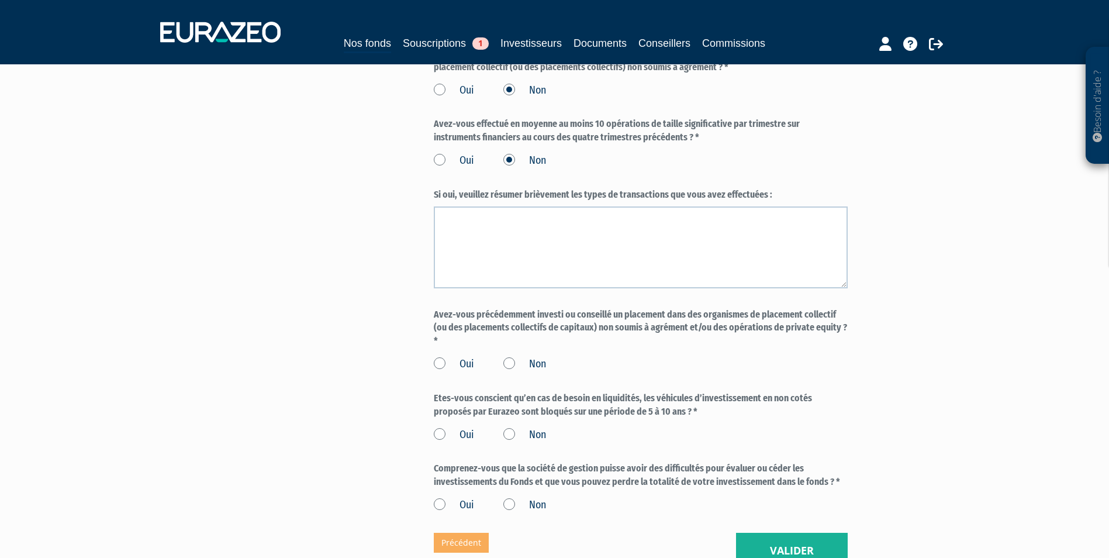
scroll to position [819, 0]
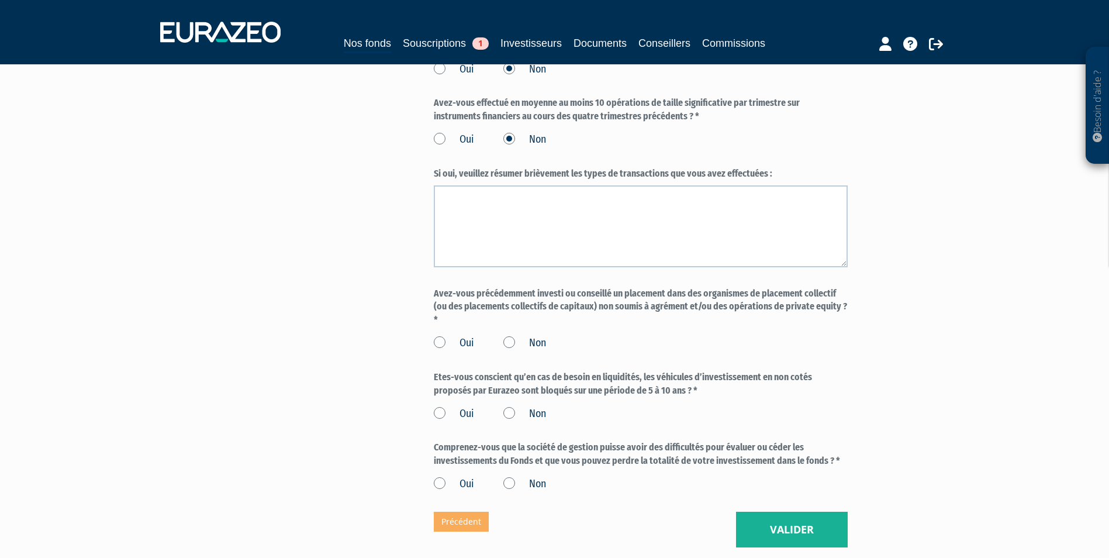
click at [505, 351] on label "Non" at bounding box center [525, 343] width 43 height 15
click at [0, 0] on input "Non" at bounding box center [0, 0] width 0 height 0
click at [443, 422] on label "Oui" at bounding box center [454, 413] width 40 height 15
click at [0, 0] on input "Oui" at bounding box center [0, 0] width 0 height 0
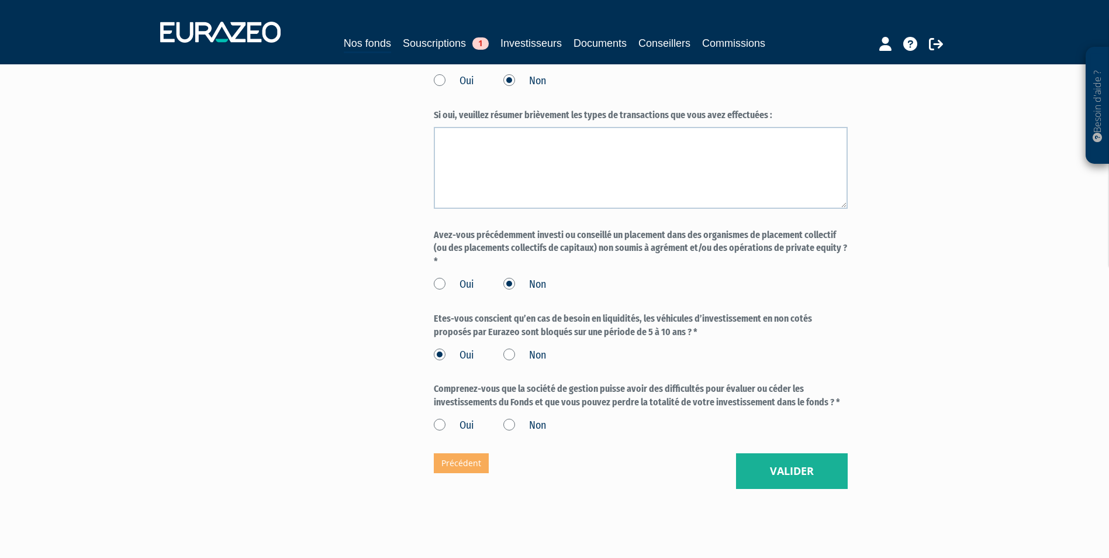
click at [447, 433] on label "Oui" at bounding box center [454, 425] width 40 height 15
click at [0, 0] on input "Oui" at bounding box center [0, 0] width 0 height 0
click at [823, 485] on button "Valider" at bounding box center [792, 471] width 112 height 36
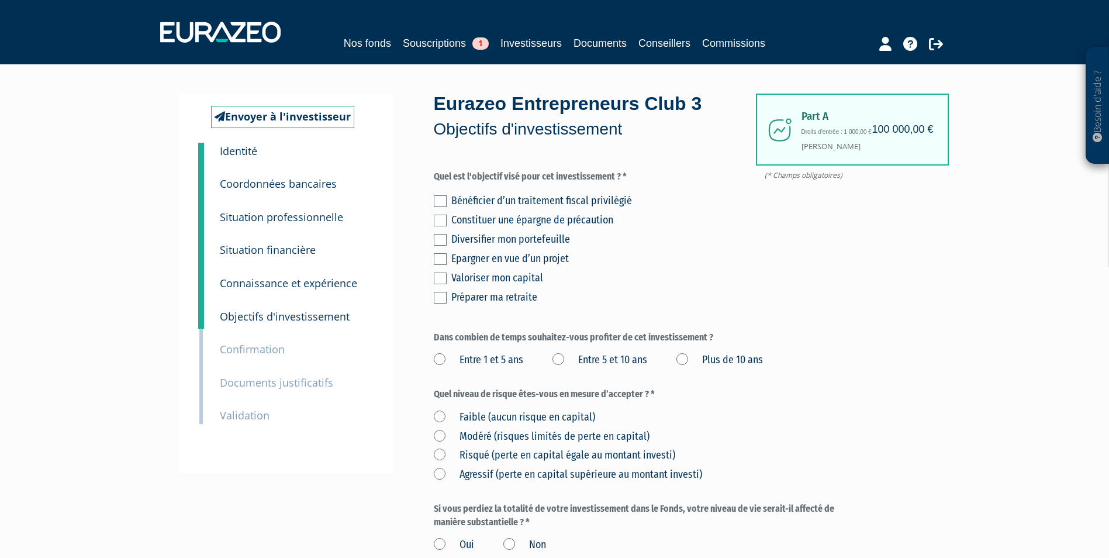
click at [440, 195] on label at bounding box center [440, 201] width 13 height 12
click at [0, 0] on input "checkbox" at bounding box center [0, 0] width 0 height 0
click at [477, 270] on div "Valoriser mon capital" at bounding box center [649, 278] width 397 height 16
click at [466, 277] on div "Valoriser mon capital" at bounding box center [649, 278] width 397 height 16
click at [437, 279] on label at bounding box center [440, 279] width 13 height 12
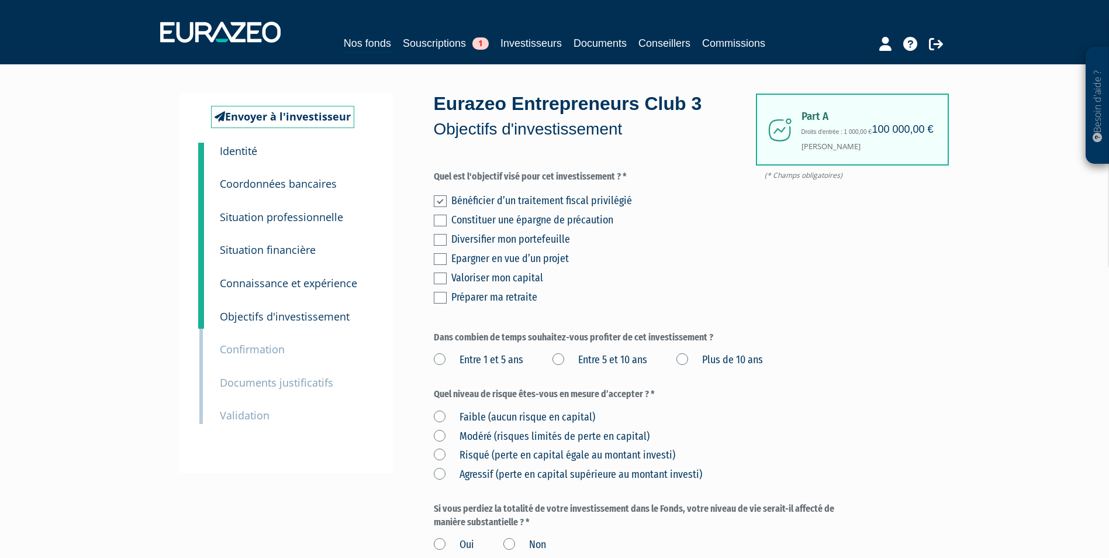
click at [0, 0] on input "checkbox" at bounding box center [0, 0] width 0 height 0
click at [475, 243] on div "Diversifier mon portefeuille" at bounding box center [649, 239] width 397 height 16
click at [444, 239] on label at bounding box center [440, 240] width 13 height 12
click at [0, 0] on input "checkbox" at bounding box center [0, 0] width 0 height 0
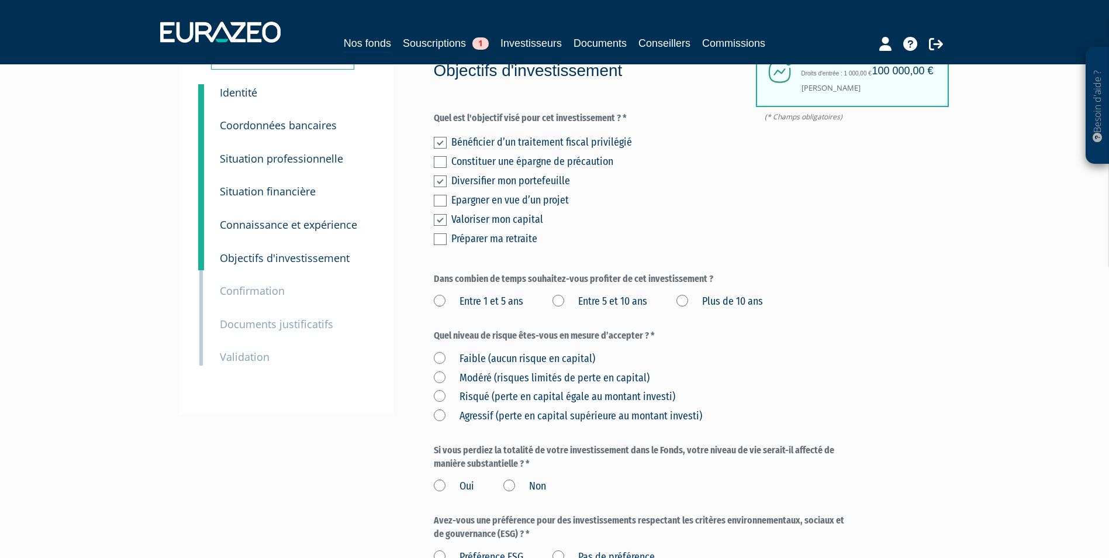
click at [627, 300] on label "Entre 5 et 10 ans" at bounding box center [600, 301] width 95 height 15
click at [0, 0] on ans "Entre 5 et 10 ans" at bounding box center [0, 0] width 0 height 0
click at [698, 304] on label "Plus de 10 ans" at bounding box center [720, 301] width 87 height 15
click at [0, 0] on ans "Plus de 10 ans" at bounding box center [0, 0] width 0 height 0
click at [536, 372] on label "Modéré (risques limités de perte en capital)" at bounding box center [542, 378] width 216 height 15
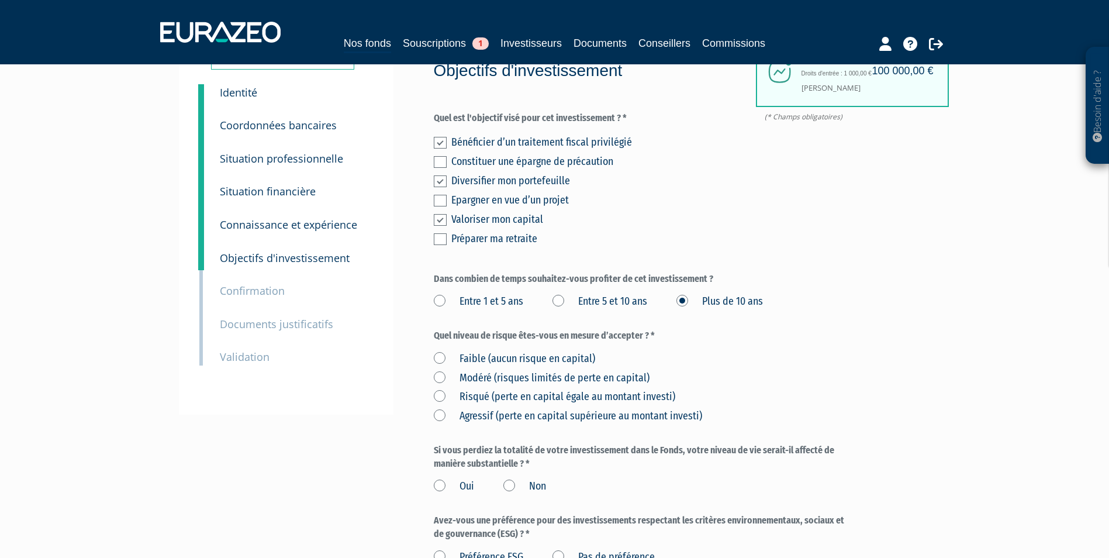
click at [0, 0] on capital\) "Modéré (risques limités de perte en capital)" at bounding box center [0, 0] width 0 height 0
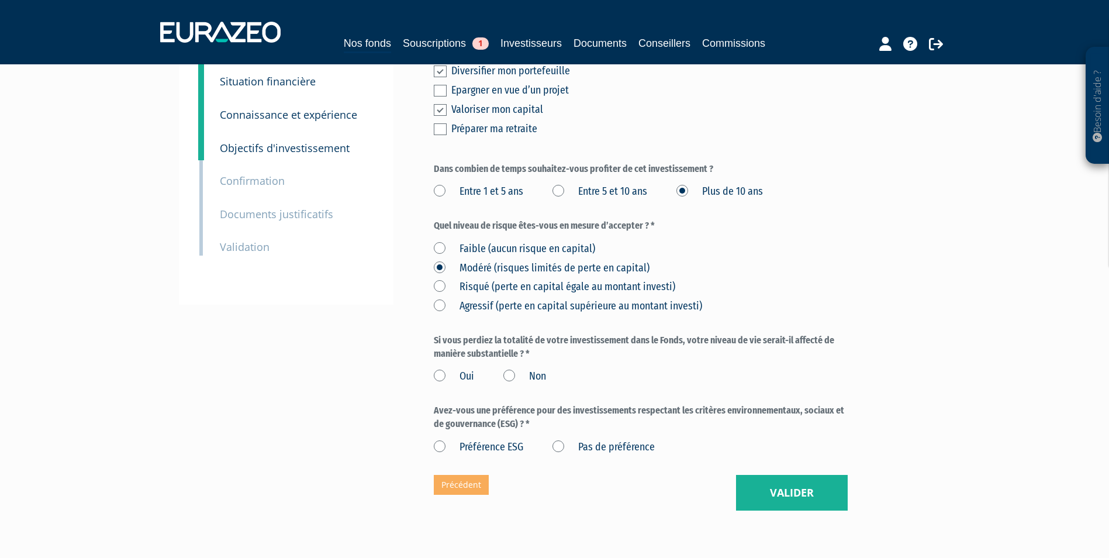
scroll to position [175, 0]
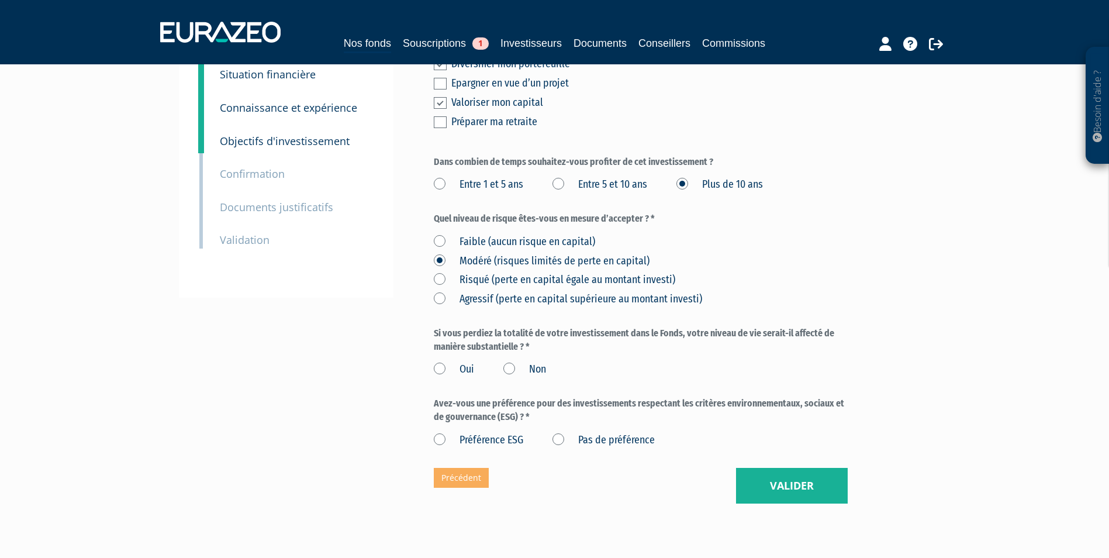
click at [508, 371] on label "Non" at bounding box center [525, 369] width 43 height 15
click at [0, 0] on input "Non" at bounding box center [0, 0] width 0 height 0
click at [563, 440] on label "Pas de préférence" at bounding box center [604, 440] width 102 height 15
click at [0, 0] on préférence "Pas de préférence" at bounding box center [0, 0] width 0 height 0
click at [754, 477] on button "Valider" at bounding box center [792, 486] width 112 height 36
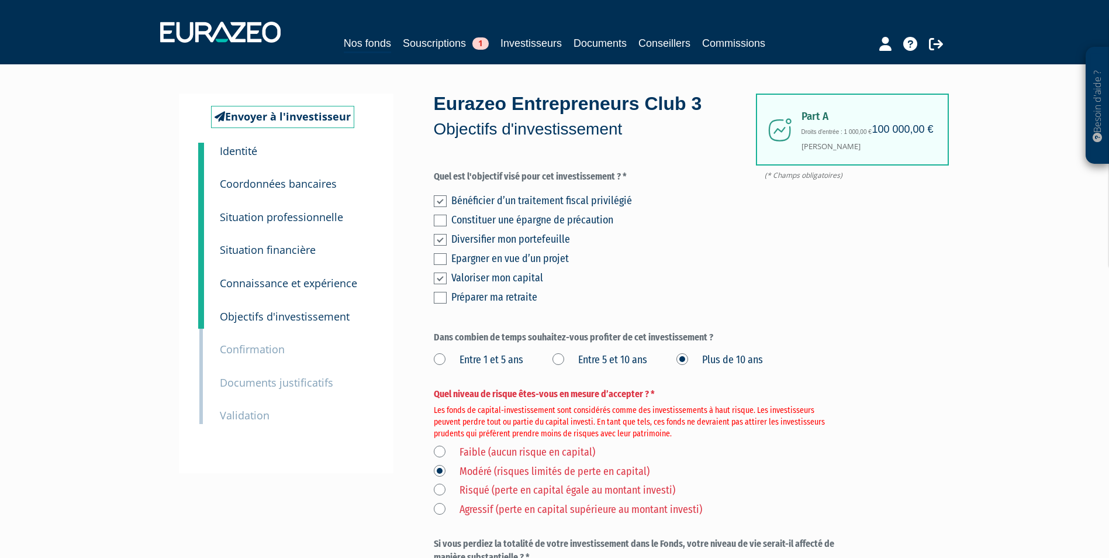
click at [466, 474] on label "Modéré (risques limités de perte en capital)" at bounding box center [542, 471] width 216 height 15
click at [0, 0] on capital\) "Modéré (risques limités de perte en capital)" at bounding box center [0, 0] width 0 height 0
click at [464, 481] on div "Faible (aucun risque en capital) [GEOGRAPHIC_DATA] (risques limités de perte en…" at bounding box center [641, 479] width 414 height 77
click at [438, 485] on label "Risqué (perte en capital égale au montant investi)" at bounding box center [555, 490] width 242 height 15
click at [0, 0] on investi\) "Risqué (perte en capital égale au montant investi)" at bounding box center [0, 0] width 0 height 0
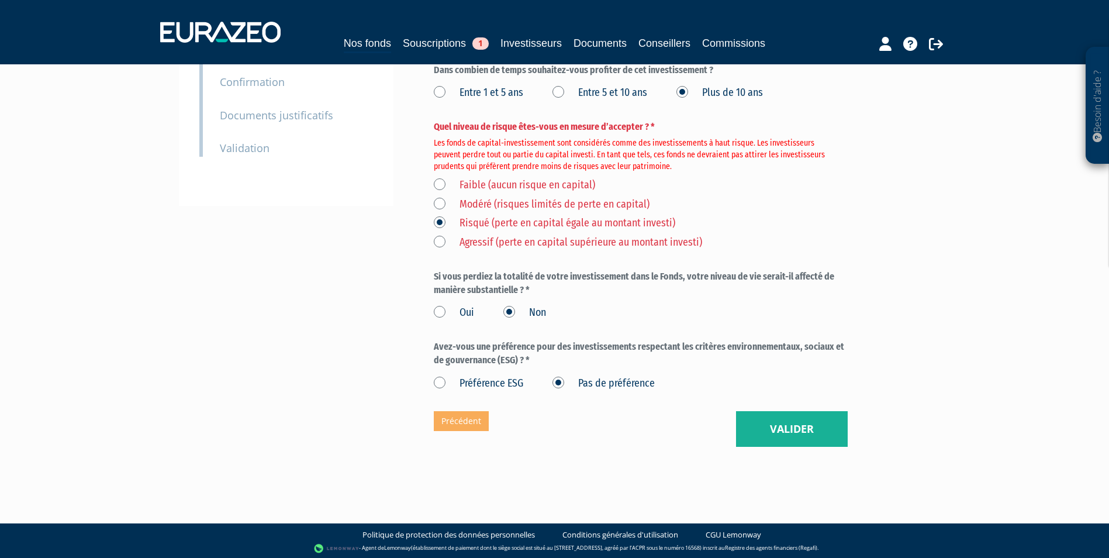
scroll to position [270, 0]
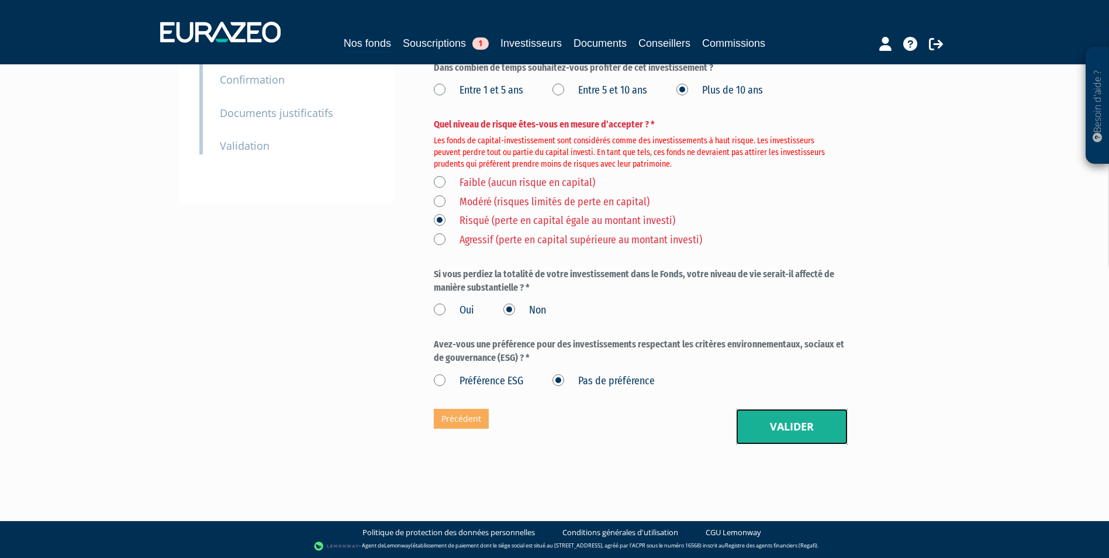
click at [813, 426] on button "Valider" at bounding box center [792, 427] width 112 height 36
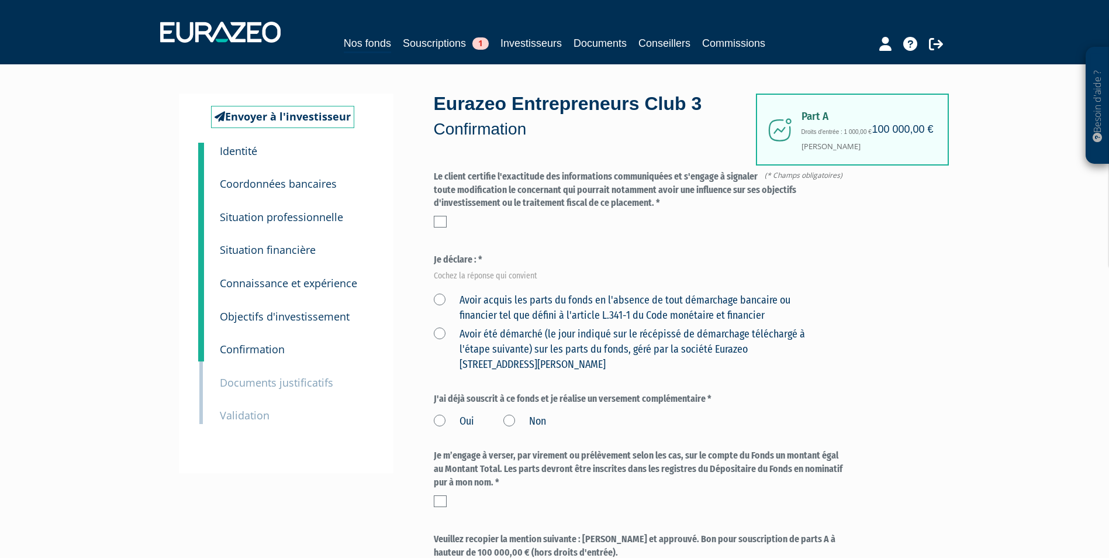
click at [440, 221] on label at bounding box center [440, 222] width 13 height 12
click at [0, 0] on input "checkbox" at bounding box center [0, 0] width 0 height 0
click at [444, 217] on label at bounding box center [440, 222] width 13 height 12
click at [0, 0] on input "checkbox" at bounding box center [0, 0] width 0 height 0
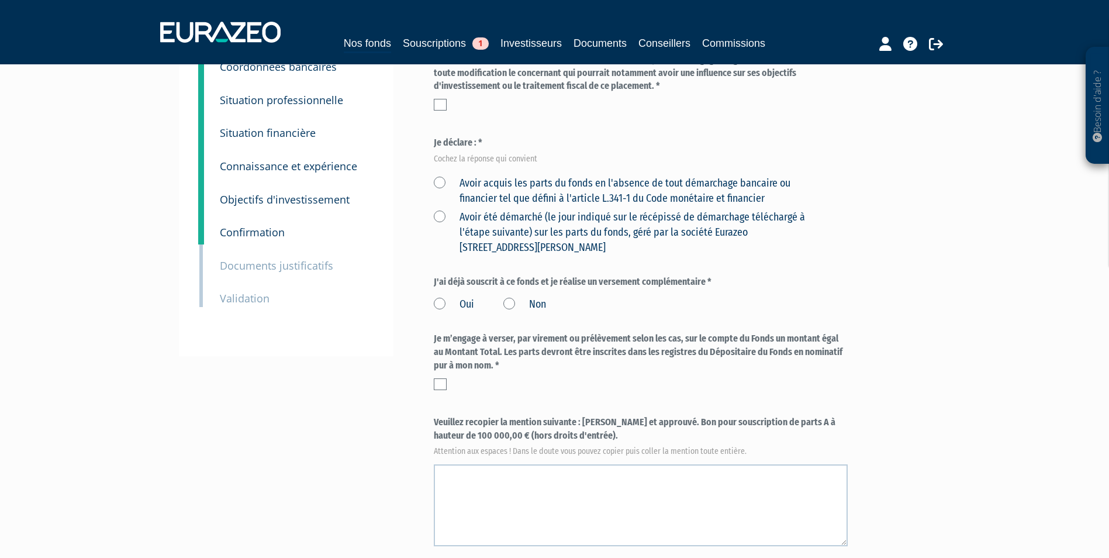
scroll to position [58, 0]
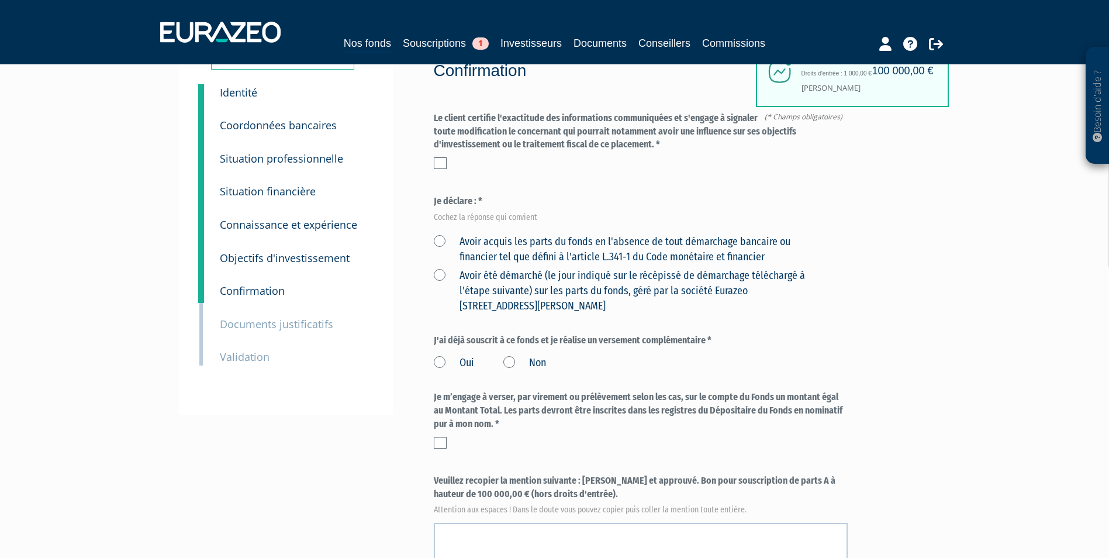
click at [446, 167] on label at bounding box center [440, 163] width 13 height 12
click at [0, 0] on input "checkbox" at bounding box center [0, 0] width 0 height 0
click at [441, 239] on label "Avoir acquis les parts du fonds en l'absence de tout démarchage bancaire ou fin…" at bounding box center [627, 250] width 387 height 30
click at [0, 0] on financier "Avoir acquis les parts du fonds en l'absence de tout démarchage bancaire ou fin…" at bounding box center [0, 0] width 0 height 0
click at [526, 291] on label "Avoir été démarché (le jour indiqué sur le récépissé de démarchage téléchargé à…" at bounding box center [627, 290] width 387 height 45
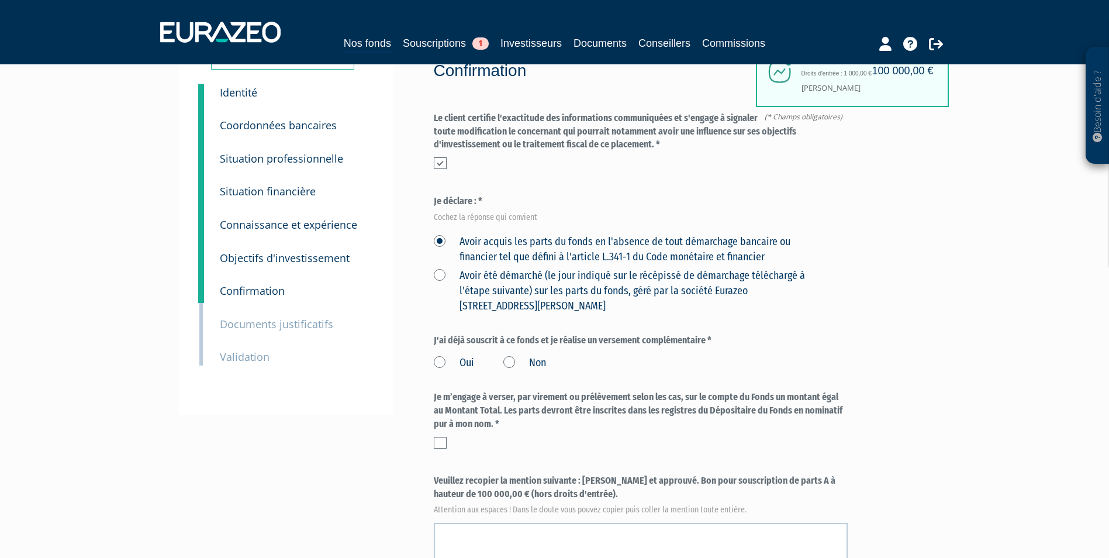
click at [0, 0] on Paris "Avoir été démarché (le jour indiqué sur le récépissé de démarchage téléchargé à…" at bounding box center [0, 0] width 0 height 0
click at [439, 239] on label "Avoir acquis les parts du fonds en l'absence de tout démarchage bancaire ou fin…" at bounding box center [627, 250] width 387 height 30
click at [0, 0] on financier "Avoir acquis les parts du fonds en l'absence de tout démarchage bancaire ou fin…" at bounding box center [0, 0] width 0 height 0
click at [508, 363] on label "Non" at bounding box center [525, 363] width 43 height 15
click at [0, 0] on input "Non" at bounding box center [0, 0] width 0 height 0
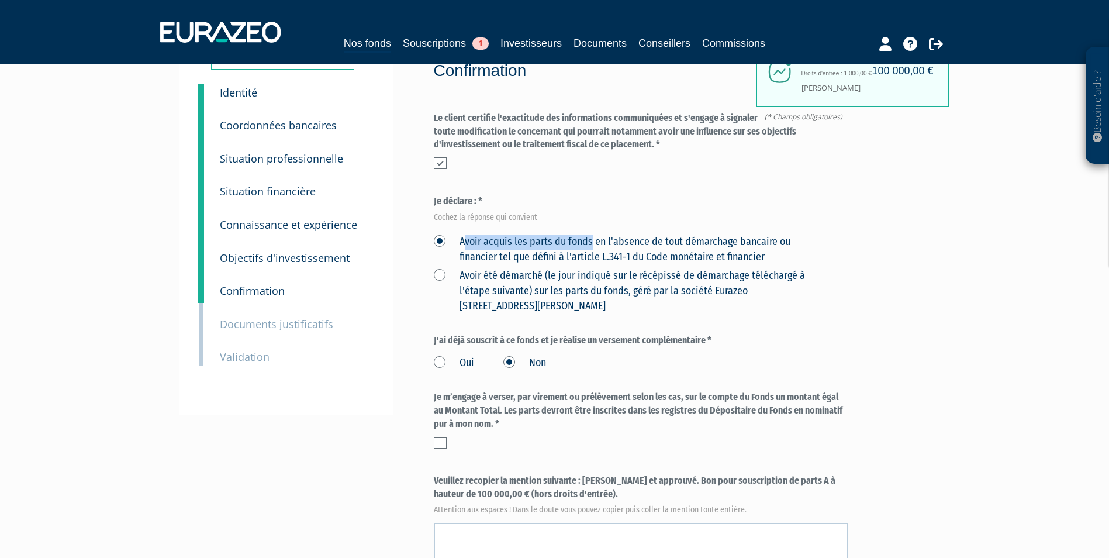
drag, startPoint x: 463, startPoint y: 240, endPoint x: 592, endPoint y: 244, distance: 129.9
click at [592, 244] on label "Avoir acquis les parts du fonds en l'absence de tout démarchage bancaire ou fin…" at bounding box center [627, 250] width 387 height 30
drag, startPoint x: 592, startPoint y: 244, endPoint x: 632, endPoint y: 254, distance: 41.1
click at [632, 254] on label "Avoir acquis les parts du fonds en l'absence de tout démarchage bancaire ou fin…" at bounding box center [627, 250] width 387 height 30
click at [0, 0] on financier "Avoir acquis les parts du fonds en l'absence de tout démarchage bancaire ou fin…" at bounding box center [0, 0] width 0 height 0
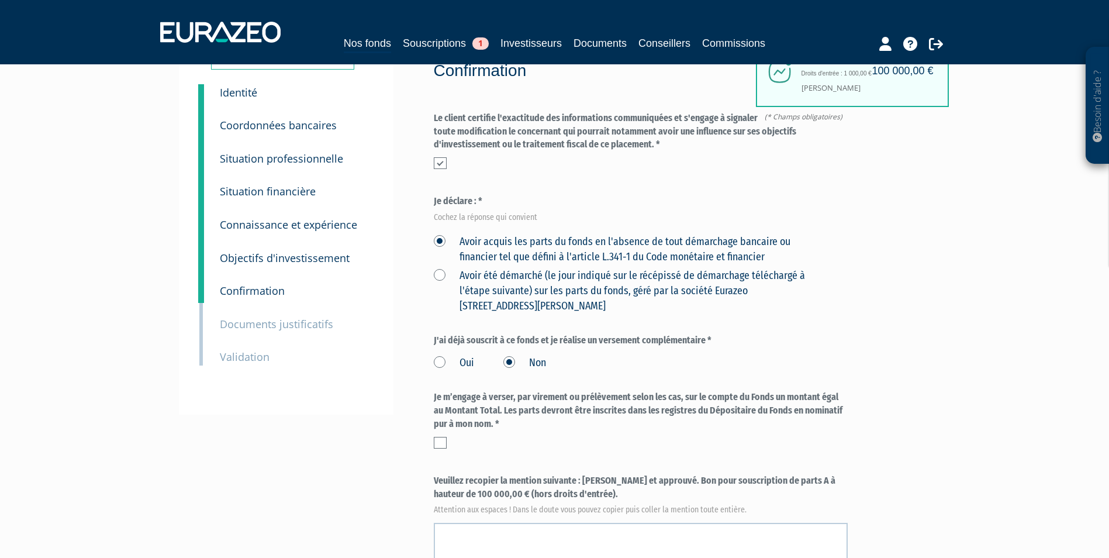
click at [439, 439] on label at bounding box center [440, 443] width 13 height 12
click at [0, 0] on input "checkbox" at bounding box center [0, 0] width 0 height 0
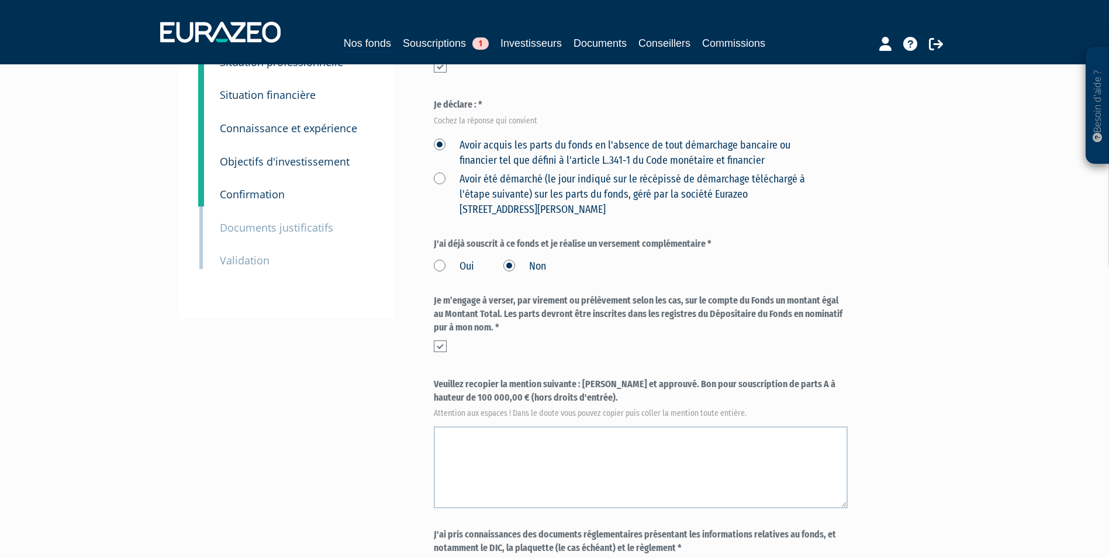
scroll to position [175, 0]
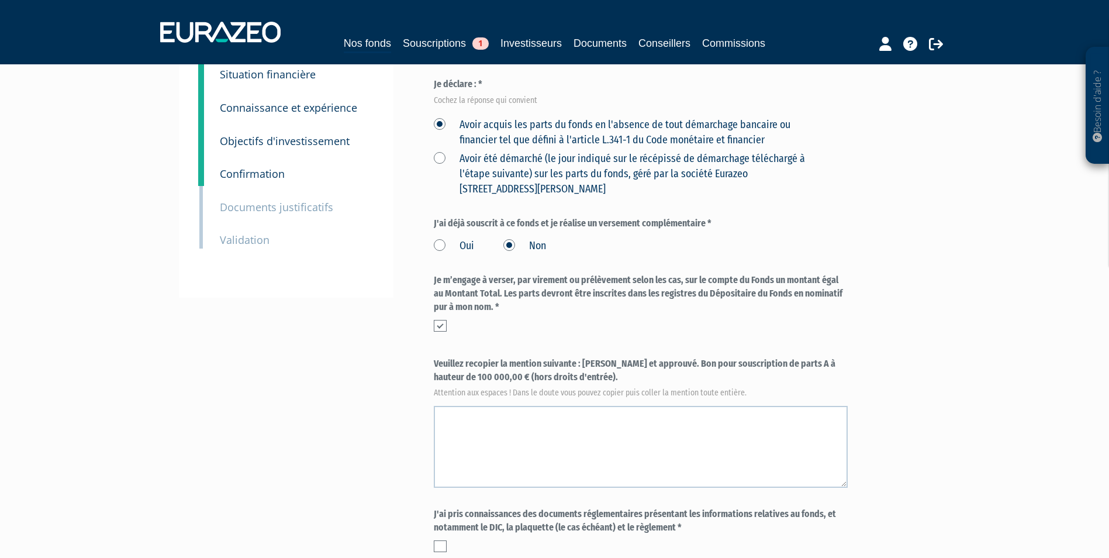
drag, startPoint x: 583, startPoint y: 361, endPoint x: 570, endPoint y: 380, distance: 23.0
click at [570, 380] on label "Veuillez recopier la mention suivante : Lu et approuvé. Bon pour souscription d…" at bounding box center [641, 376] width 414 height 39
copy label "Lu et approuvé. Bon pour souscription de parts A à hauteur de 100 000,00 € (hor…"
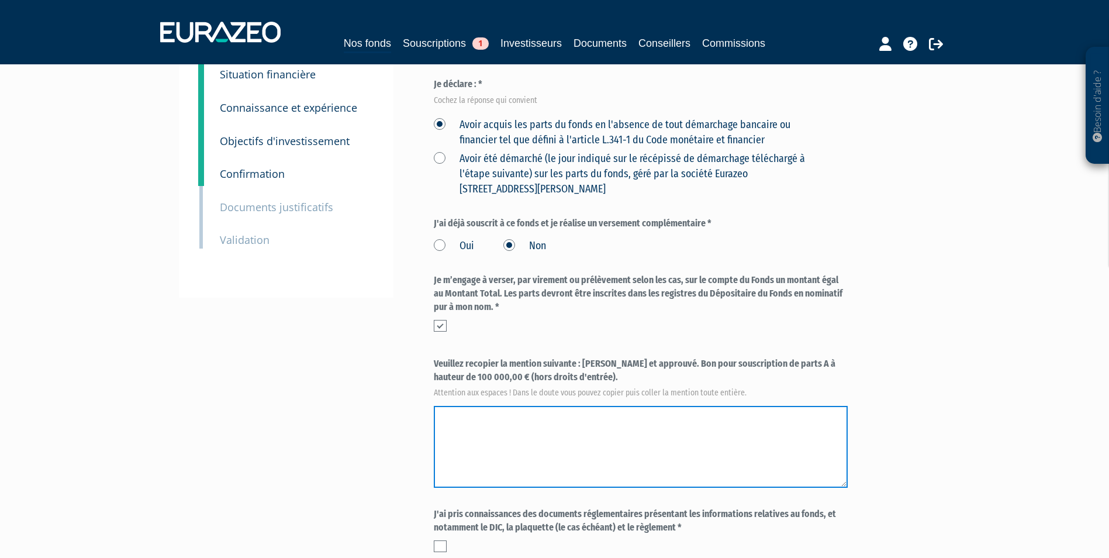
click at [594, 434] on textarea at bounding box center [641, 447] width 414 height 82
paste textarea "Lu et approuvé. Bon pour souscription de parts A à hauteur de 100 000,00 € (hor…"
click at [592, 414] on textarea at bounding box center [641, 447] width 414 height 82
type textarea "Lu et approuvé. Bon pour souscription de parts A à hauteur de 100 000,00 € (hor…"
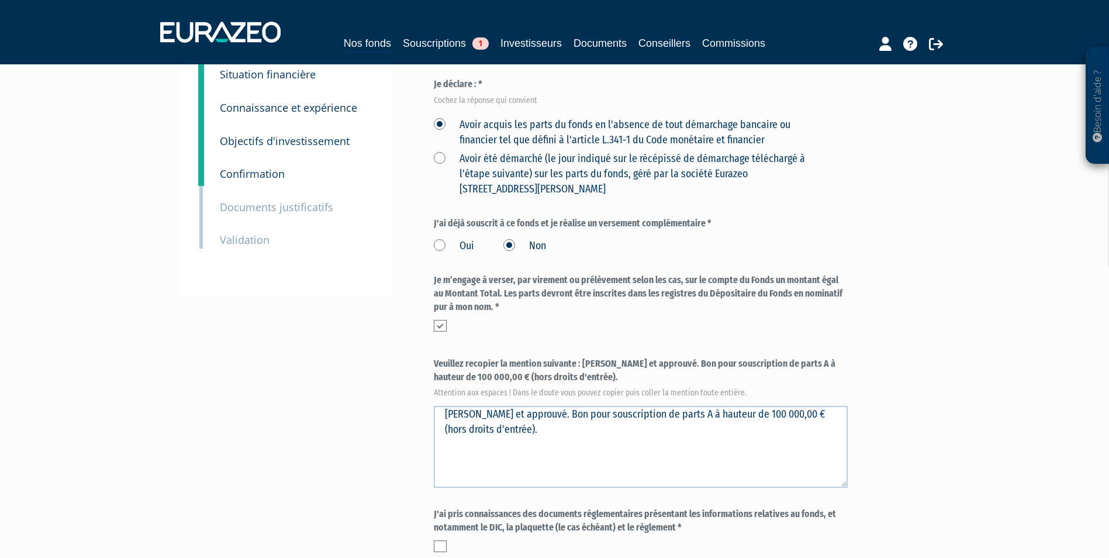
click at [1016, 420] on div "Besoin d'aide ? × J'ai besoin d'aide Si vous avez une question à propos du fonc…" at bounding box center [554, 269] width 1109 height 889
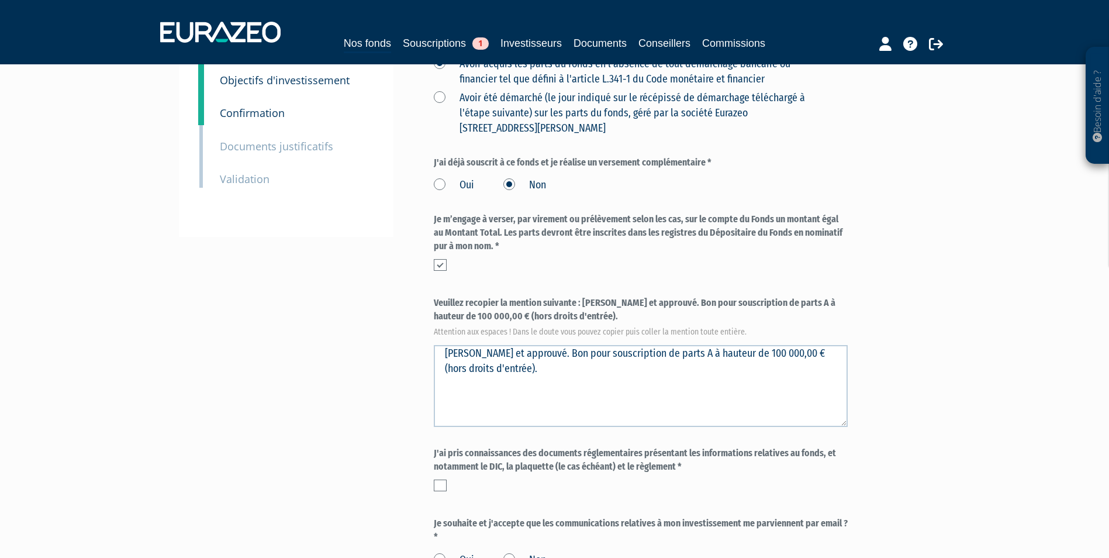
scroll to position [292, 0]
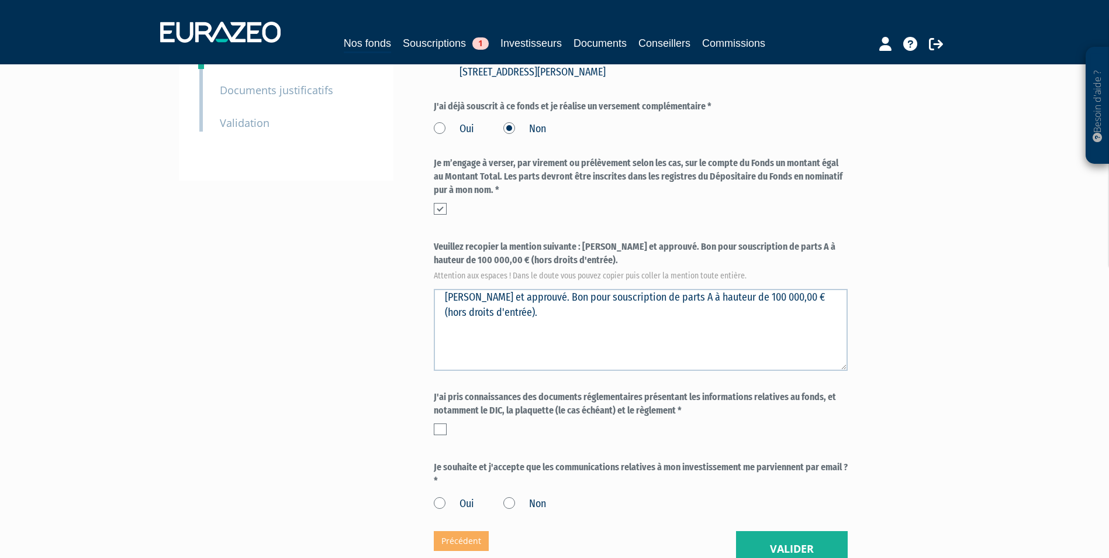
click at [537, 406] on label "J'ai pris connaissances des documents réglementaires présentant les information…" at bounding box center [641, 404] width 414 height 27
click at [447, 428] on div at bounding box center [641, 429] width 414 height 12
click at [440, 429] on label at bounding box center [440, 429] width 13 height 12
click at [0, 0] on input "checkbox" at bounding box center [0, 0] width 0 height 0
click at [436, 503] on label "Oui" at bounding box center [454, 504] width 40 height 15
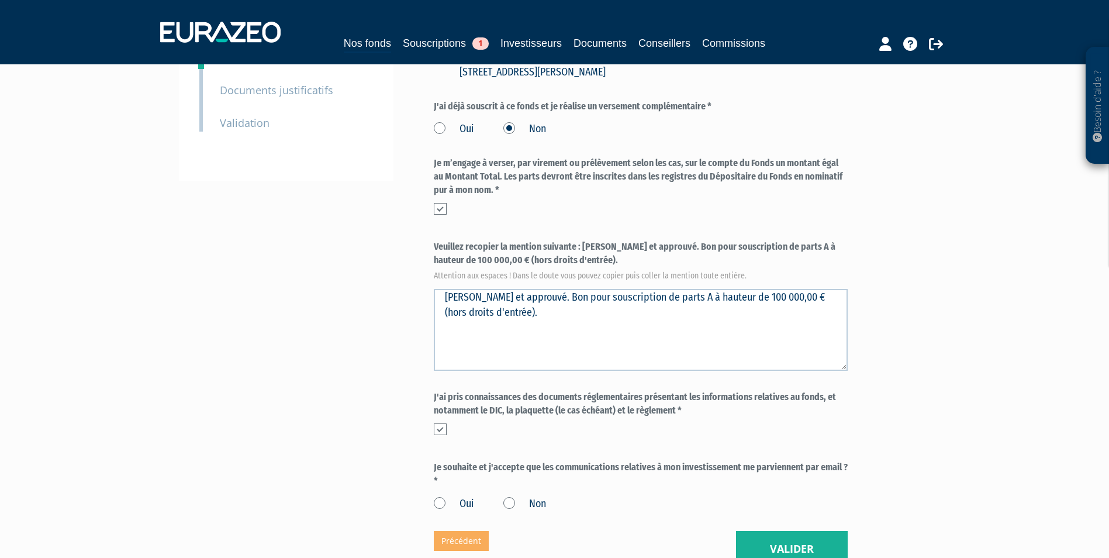
click at [0, 0] on input "Oui" at bounding box center [0, 0] width 0 height 0
click at [439, 503] on label "Oui" at bounding box center [454, 504] width 40 height 15
click at [0, 0] on input "Oui" at bounding box center [0, 0] width 0 height 0
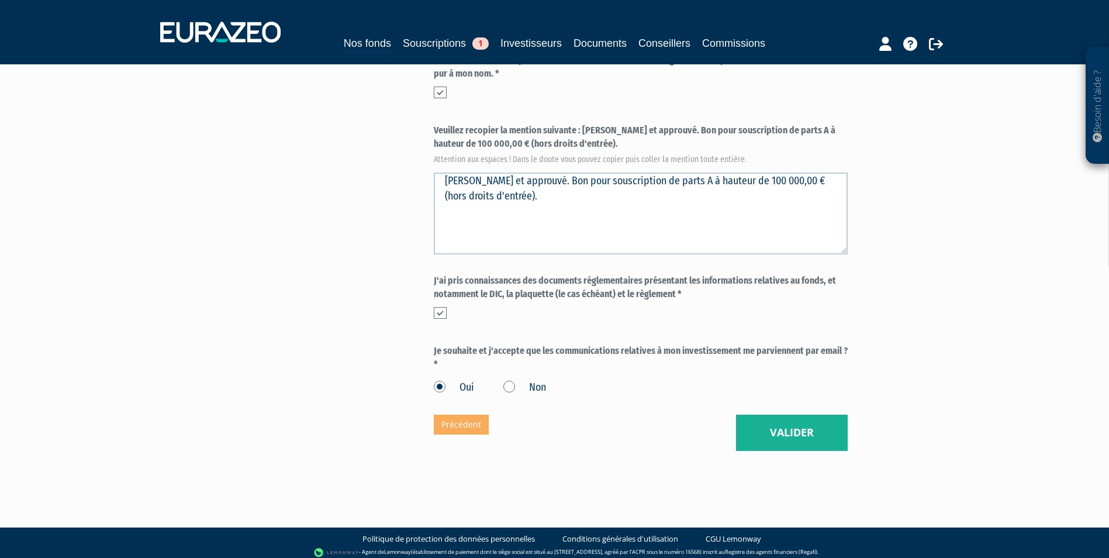
scroll to position [409, 0]
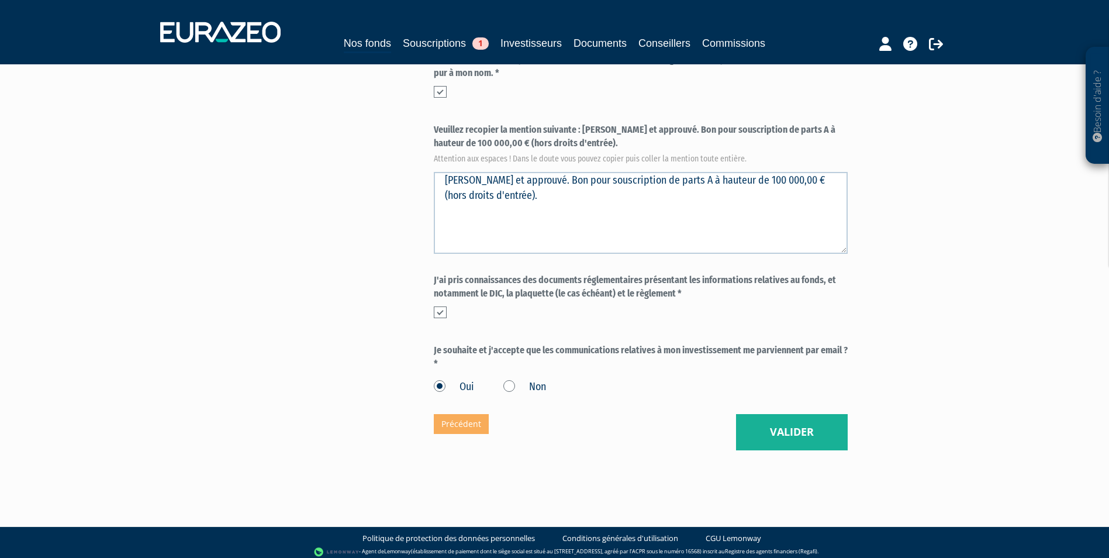
drag, startPoint x: 454, startPoint y: 358, endPoint x: 434, endPoint y: 347, distance: 23.1
click at [434, 347] on label "Je souhaite et j'accepte que les communications relatives à mon investissement …" at bounding box center [641, 357] width 414 height 27
drag, startPoint x: 754, startPoint y: 426, endPoint x: 616, endPoint y: 397, distance: 141.0
click at [616, 397] on div "Eurazeo Entrepreneurs Club 3 Confirmation (* Champs obligatoires) Quel niveau d…" at bounding box center [641, 67] width 414 height 766
click at [571, 395] on div "Eurazeo Entrepreneurs Club 3 Confirmation (* Champs obligatoires) Quel niveau d…" at bounding box center [641, 67] width 414 height 766
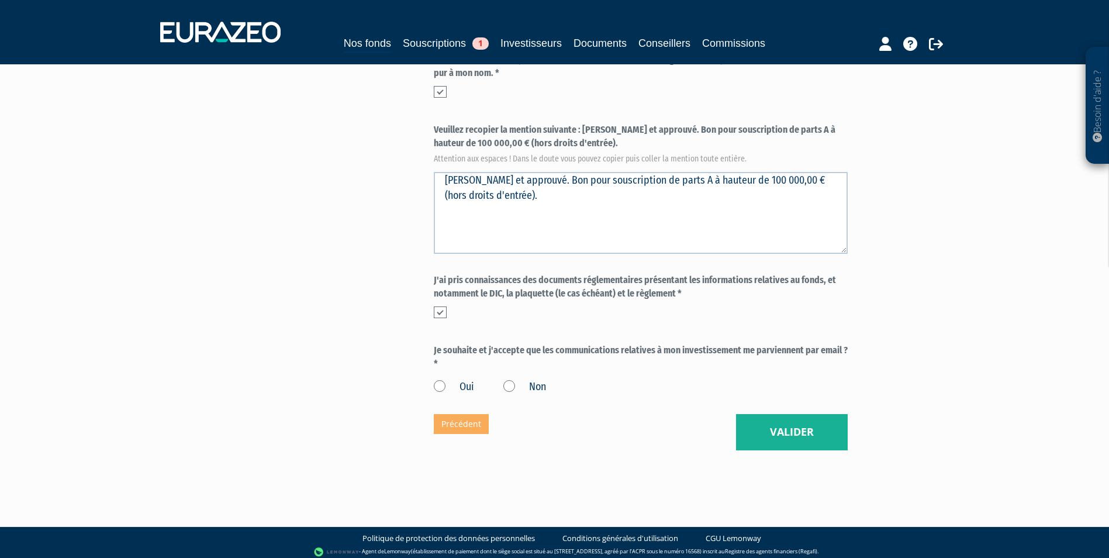
click at [442, 382] on label "Oui" at bounding box center [454, 387] width 40 height 15
click at [0, 0] on input "Oui" at bounding box center [0, 0] width 0 height 0
click at [829, 433] on button "Valider" at bounding box center [792, 432] width 112 height 36
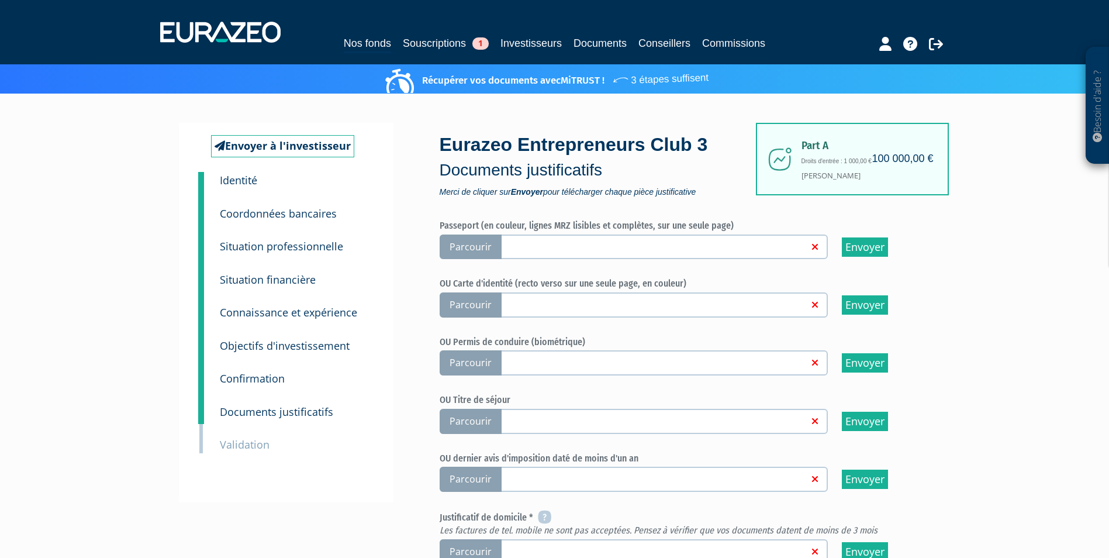
click at [479, 312] on span "Parcourir" at bounding box center [471, 304] width 62 height 25
click at [0, 0] on input "Parcourir" at bounding box center [0, 0] width 0 height 0
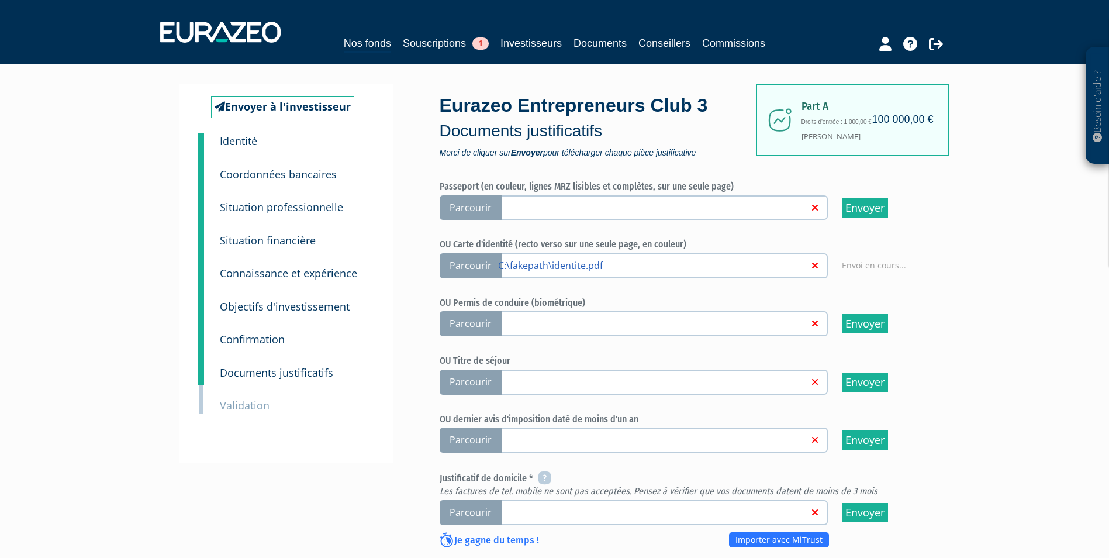
scroll to position [108, 0]
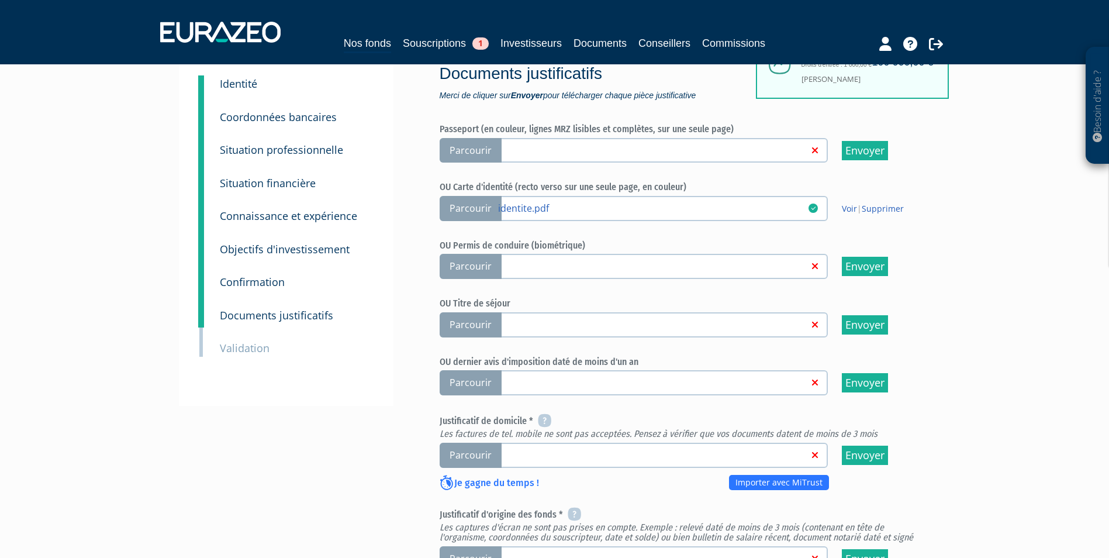
scroll to position [117, 0]
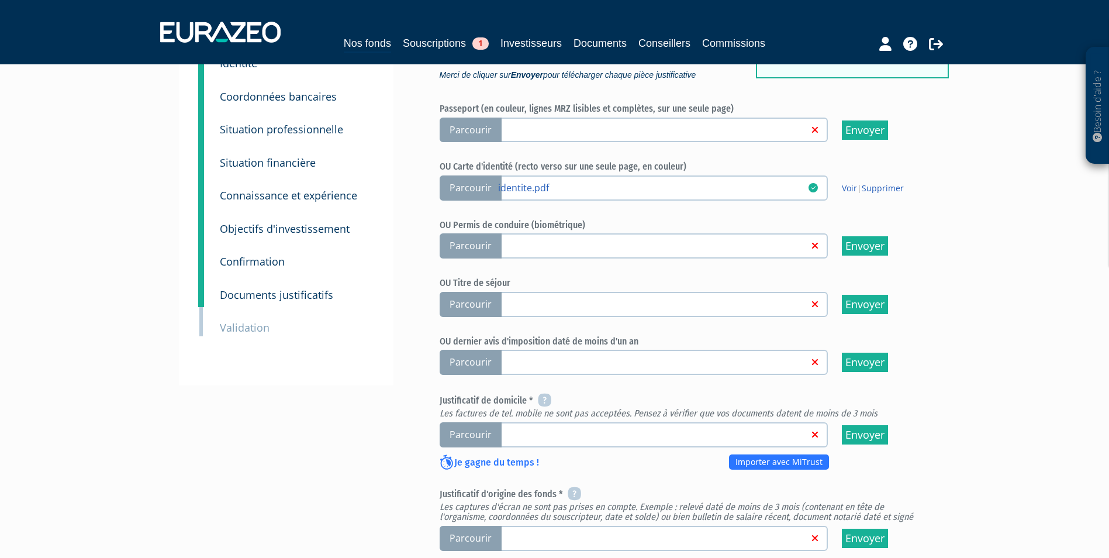
click at [478, 437] on span "Parcourir" at bounding box center [471, 434] width 62 height 25
click at [0, 0] on input "Parcourir" at bounding box center [0, 0] width 0 height 0
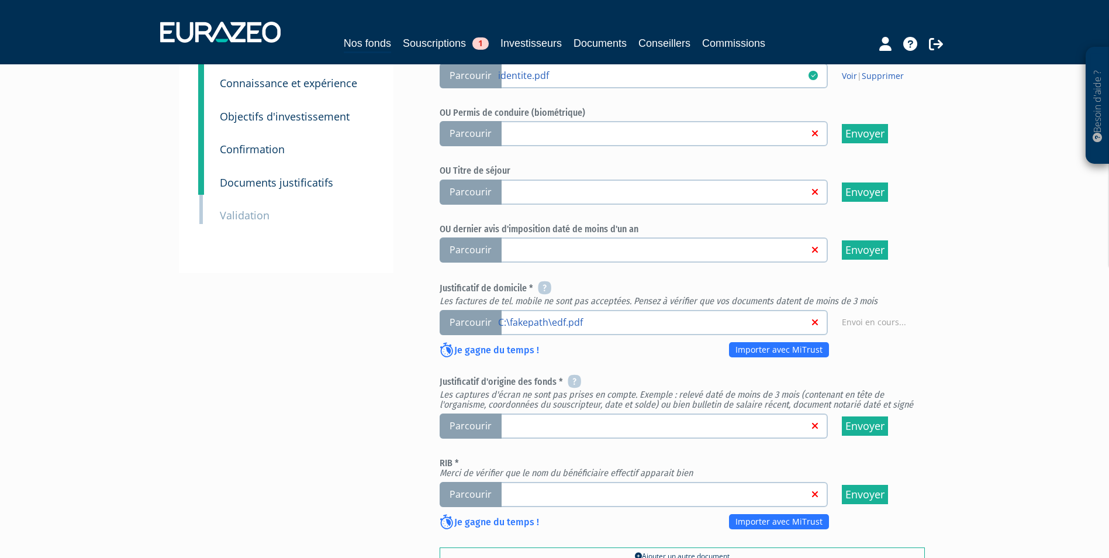
scroll to position [234, 0]
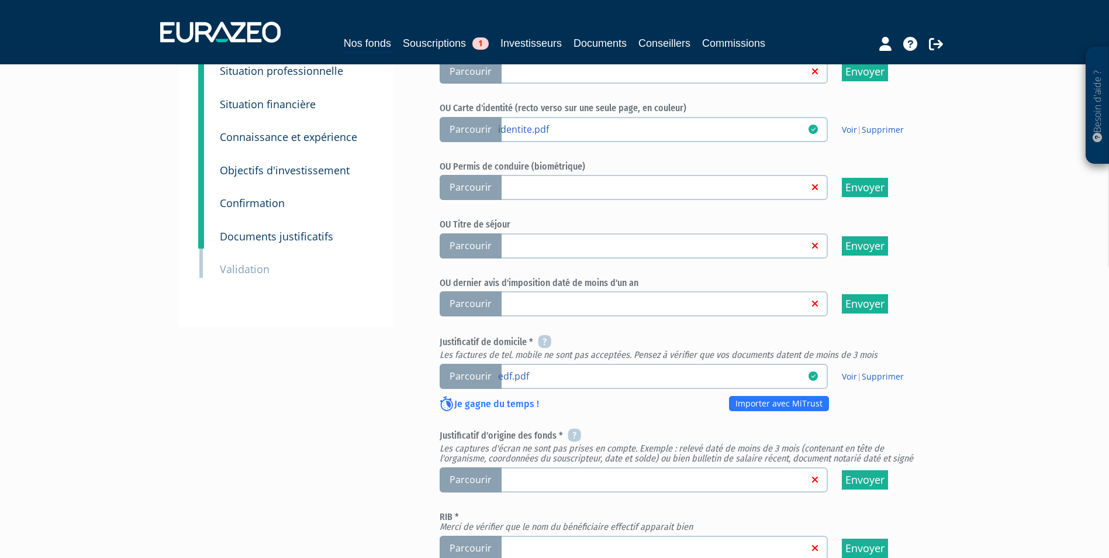
scroll to position [234, 0]
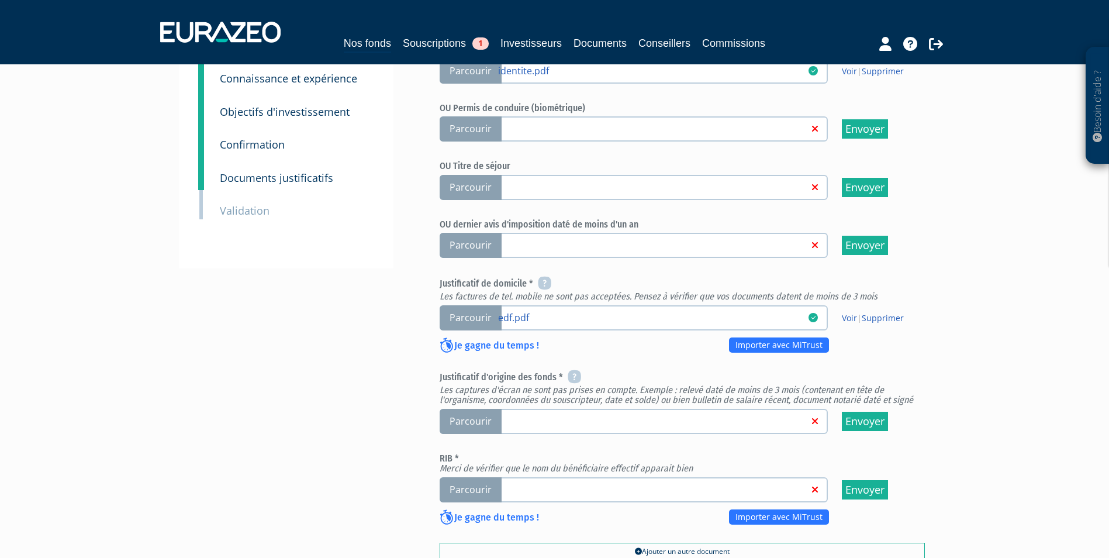
click at [467, 420] on span "Parcourir" at bounding box center [471, 421] width 62 height 25
click at [0, 0] on input "Parcourir" at bounding box center [0, 0] width 0 height 0
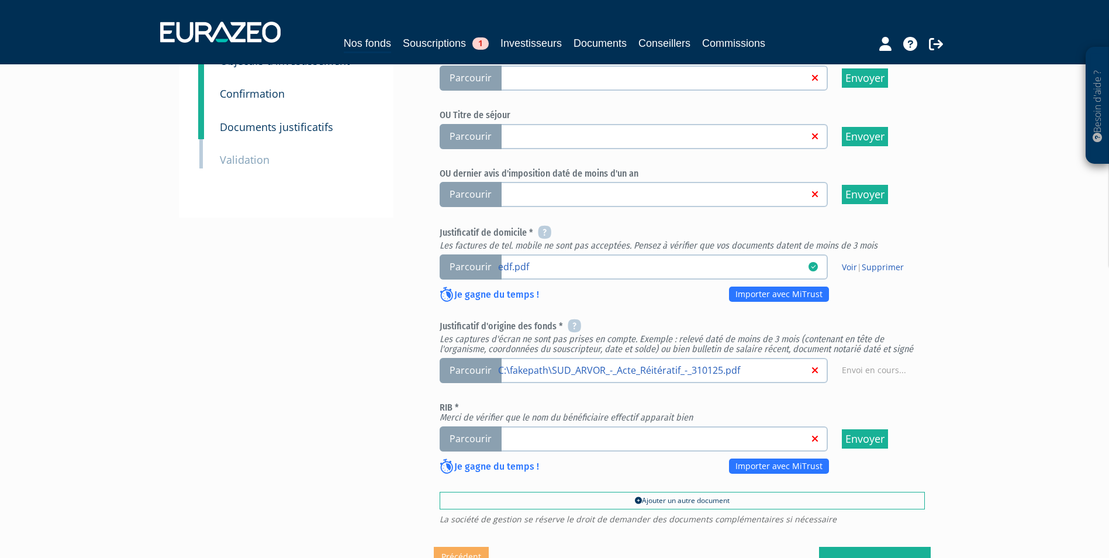
scroll to position [351, 0]
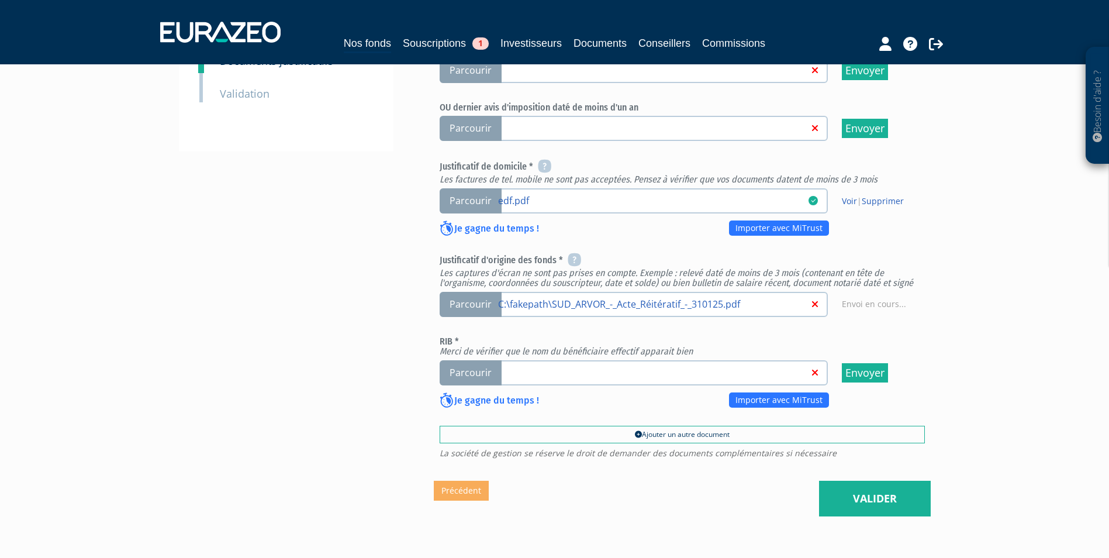
click at [481, 374] on span "Parcourir" at bounding box center [471, 372] width 62 height 25
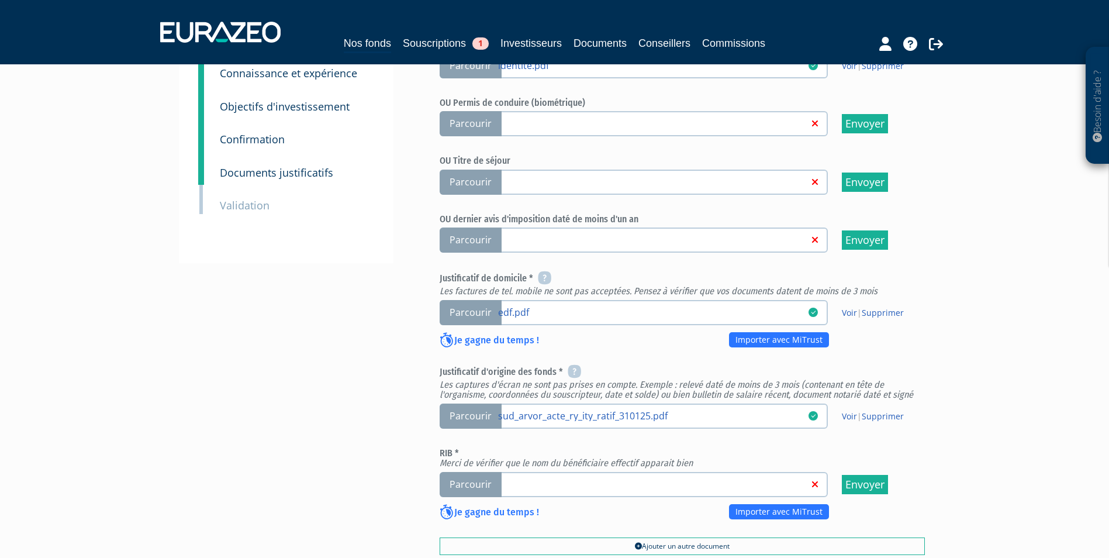
scroll to position [409, 0]
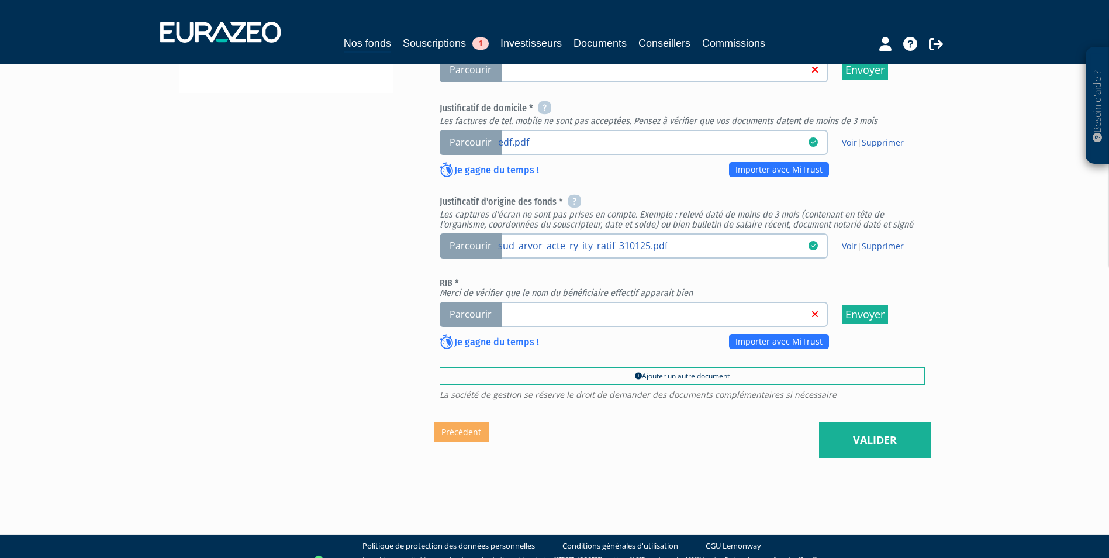
click at [481, 320] on span "Parcourir" at bounding box center [471, 314] width 62 height 25
click at [0, 0] on input "Parcourir" at bounding box center [0, 0] width 0 height 0
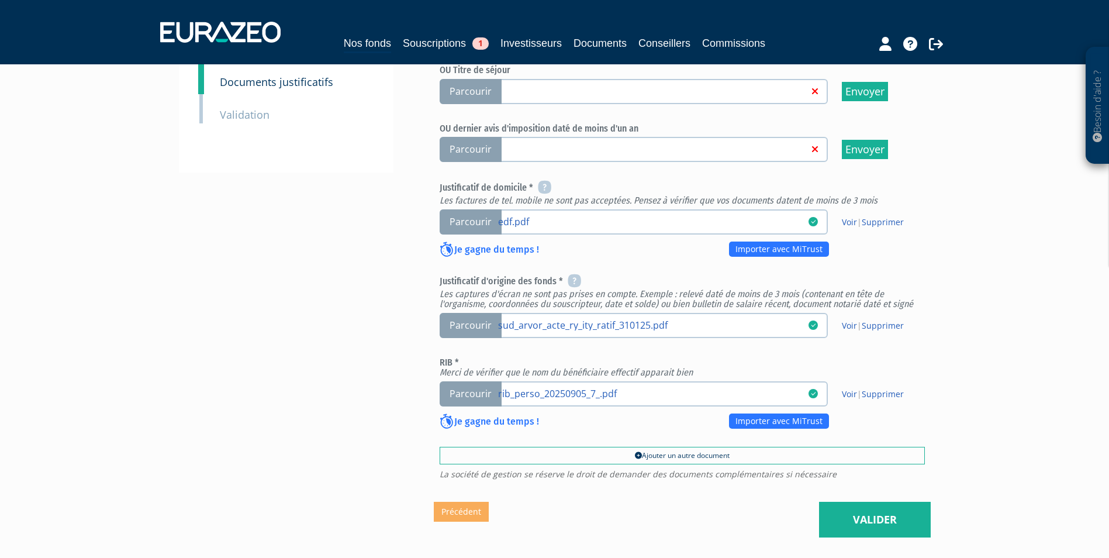
scroll to position [351, 0]
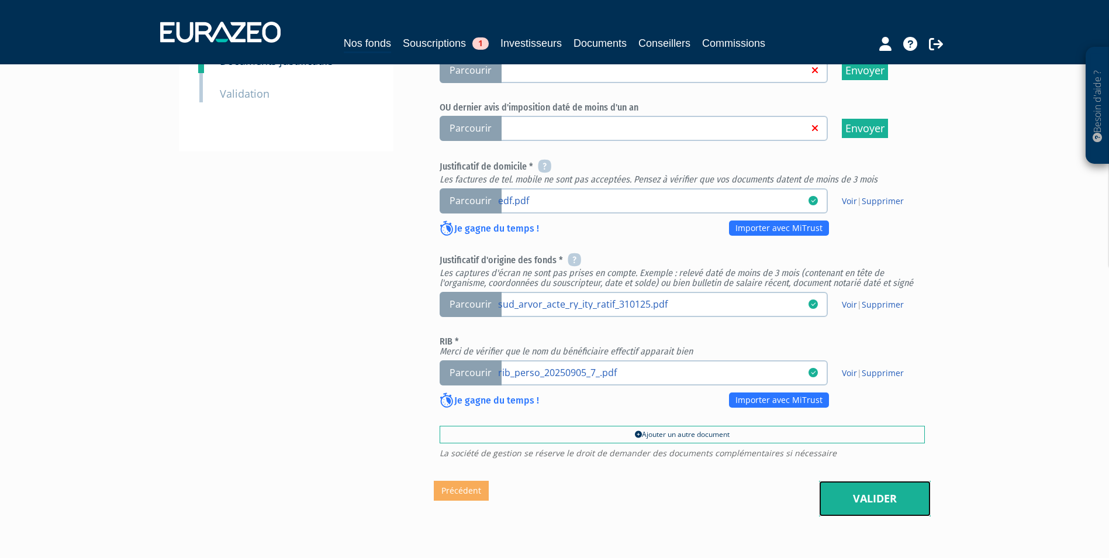
click at [889, 484] on link "Valider" at bounding box center [875, 499] width 112 height 36
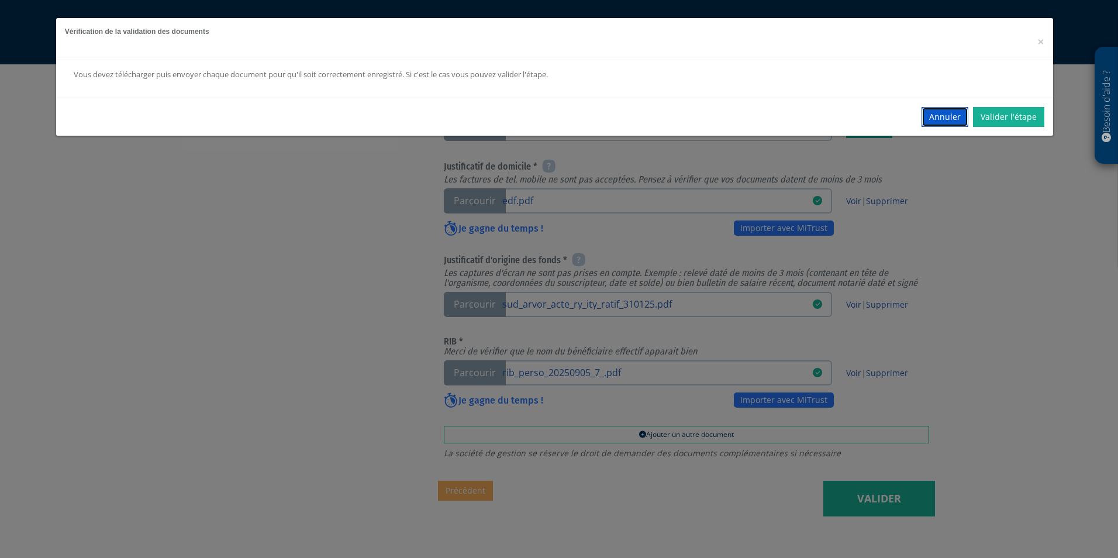
click at [944, 118] on button "Annuler" at bounding box center [945, 117] width 47 height 20
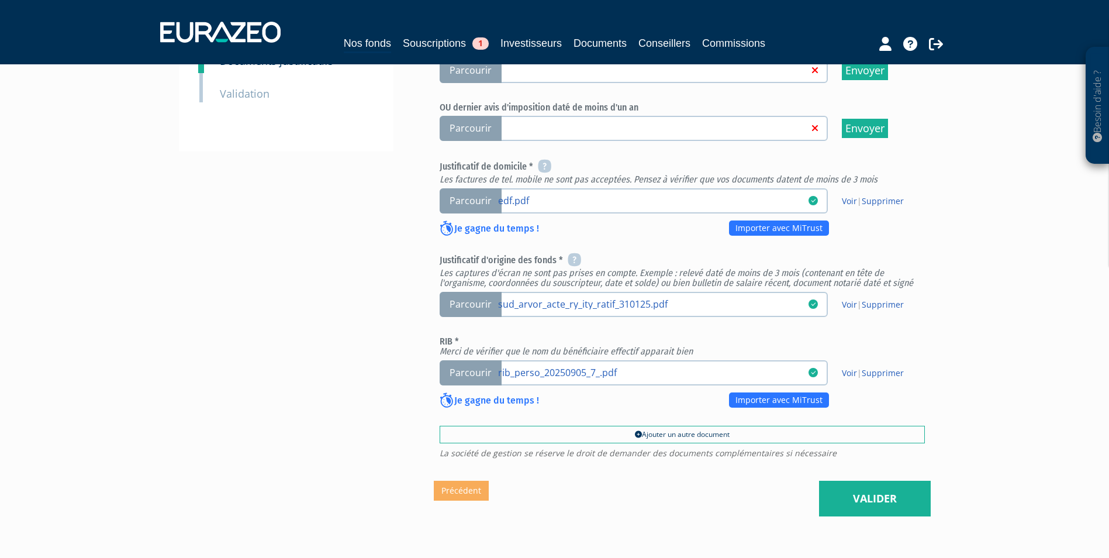
click at [621, 227] on div "Je gagne du temps ! Importer avec MiTrust" at bounding box center [639, 232] width 398 height 21
click at [801, 400] on link "Importer avec MiTrust" at bounding box center [779, 399] width 100 height 15
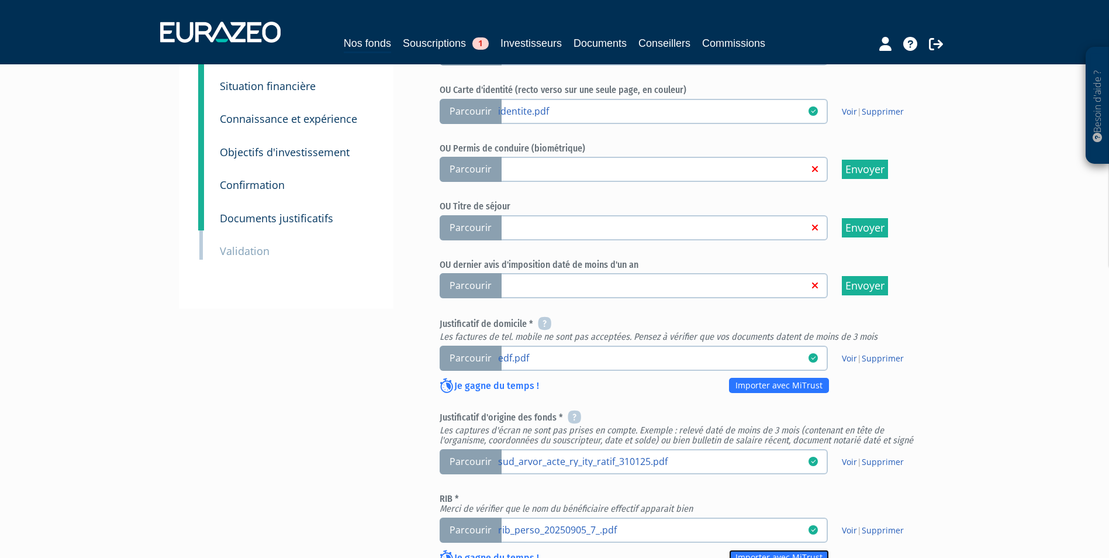
scroll to position [234, 0]
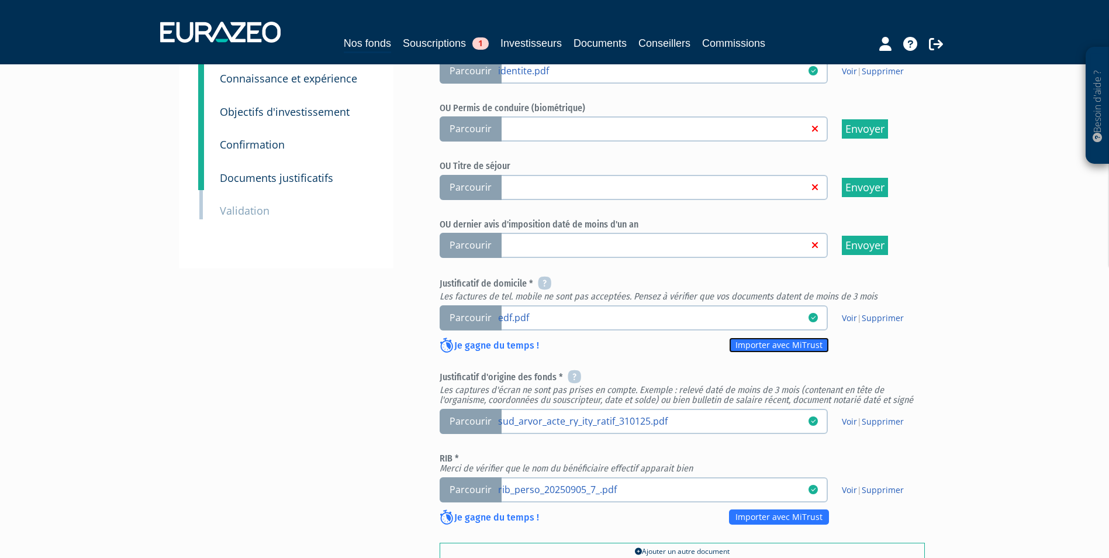
click at [788, 346] on link "Importer avec MiTrust" at bounding box center [779, 344] width 100 height 15
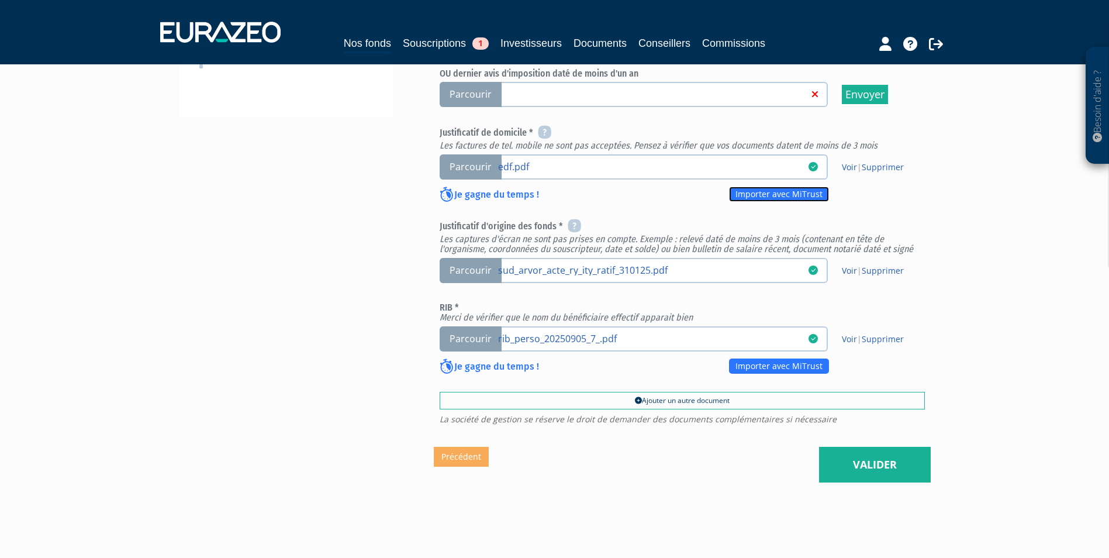
scroll to position [423, 0]
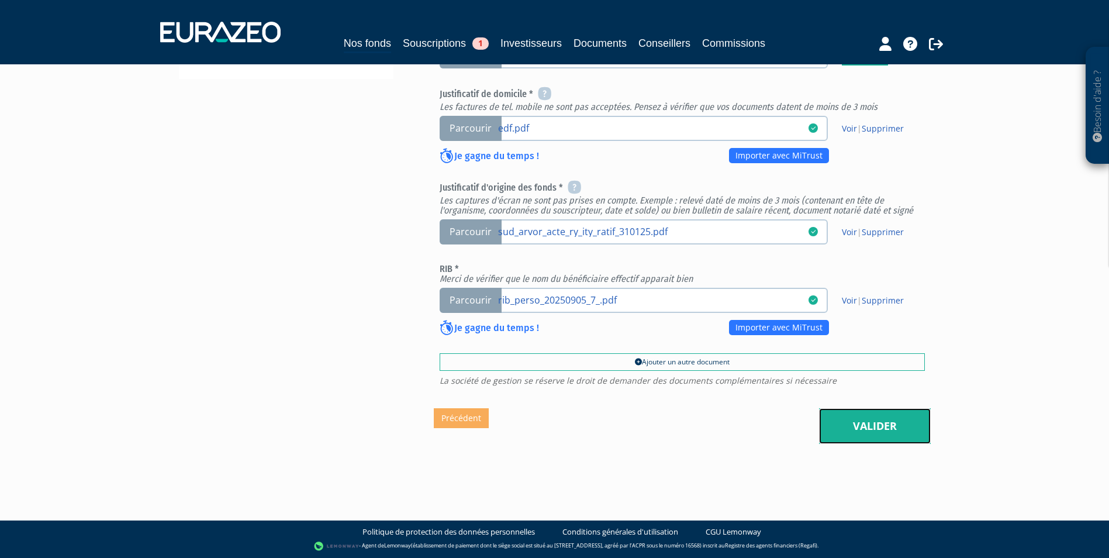
click at [864, 419] on link "Valider" at bounding box center [875, 426] width 112 height 36
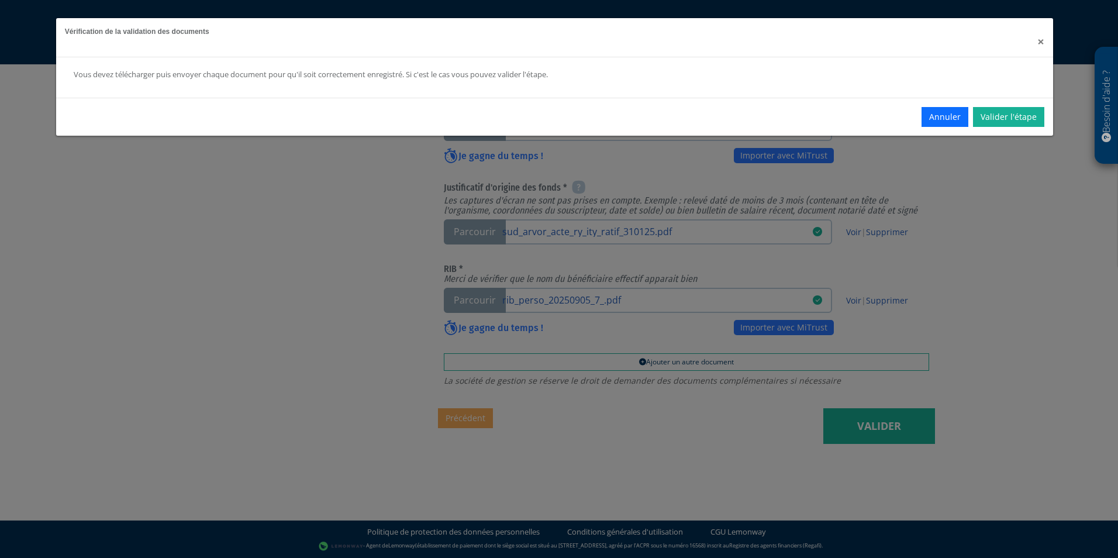
click at [1037, 45] on span "×" at bounding box center [1040, 41] width 7 height 16
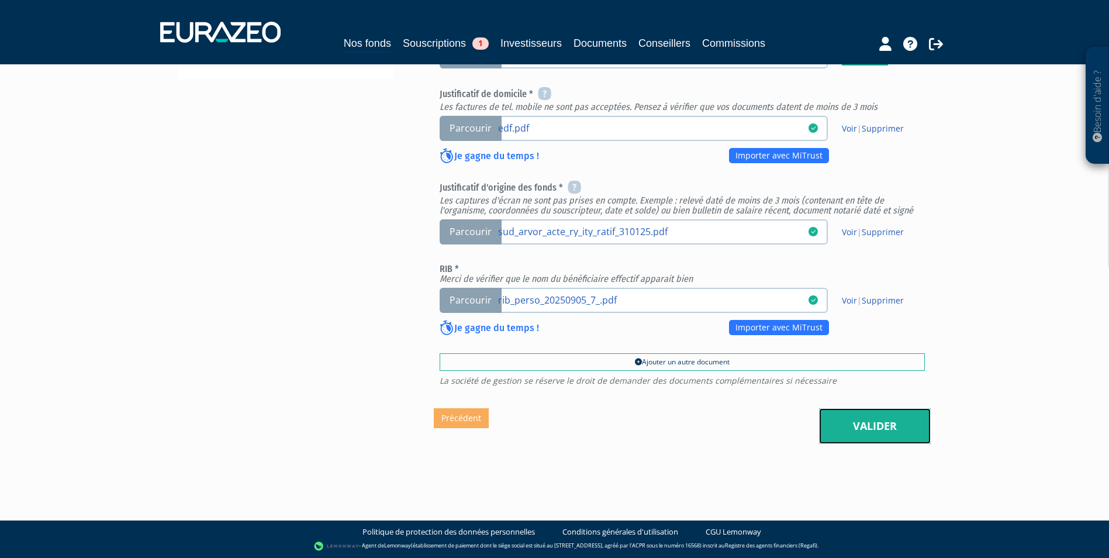
click at [883, 425] on link "Valider" at bounding box center [875, 426] width 112 height 36
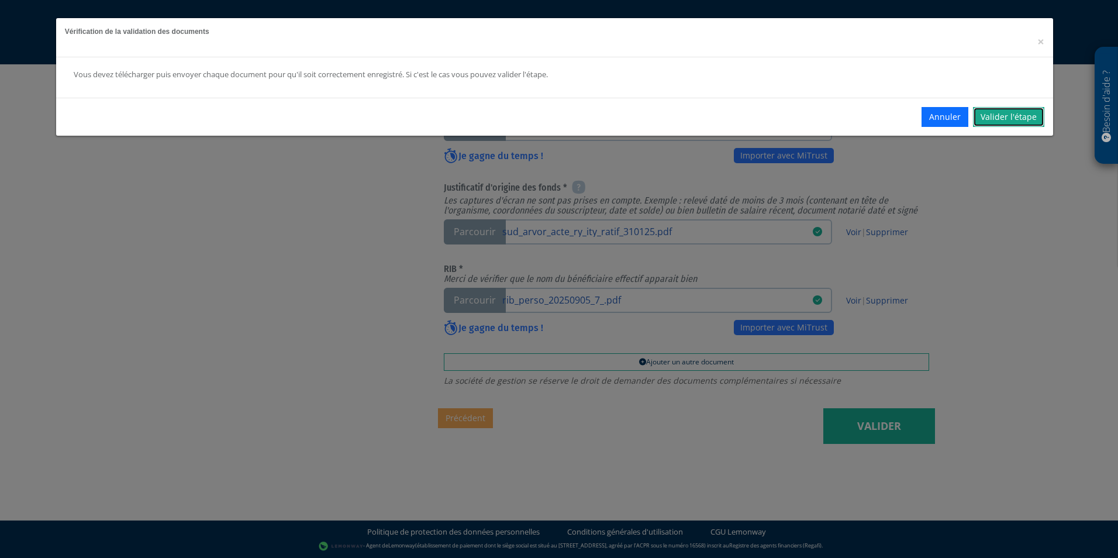
click at [983, 118] on link "Valider l'étape" at bounding box center [1008, 117] width 71 height 20
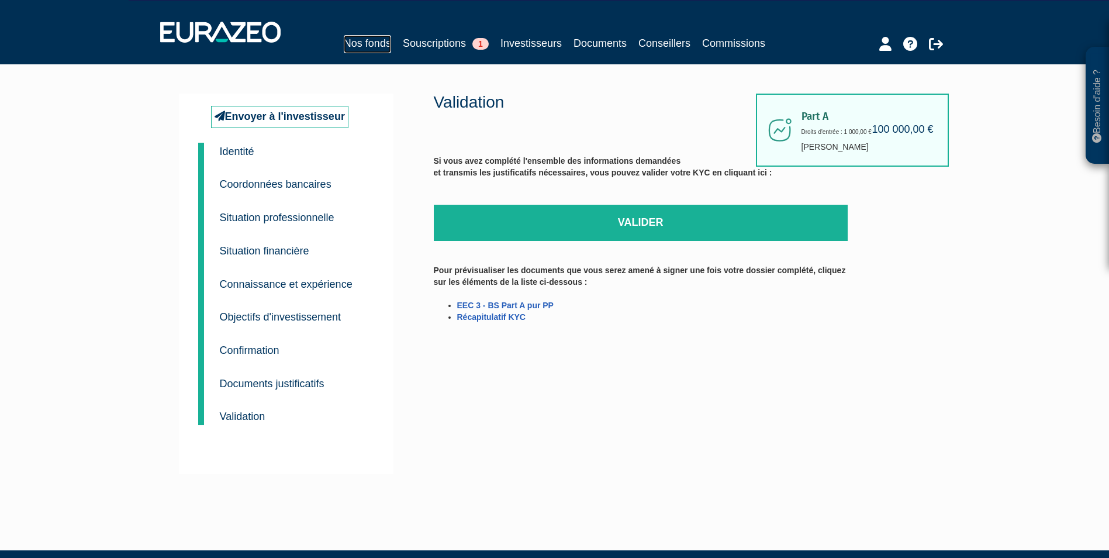
click at [369, 42] on link "Nos fonds" at bounding box center [367, 44] width 47 height 18
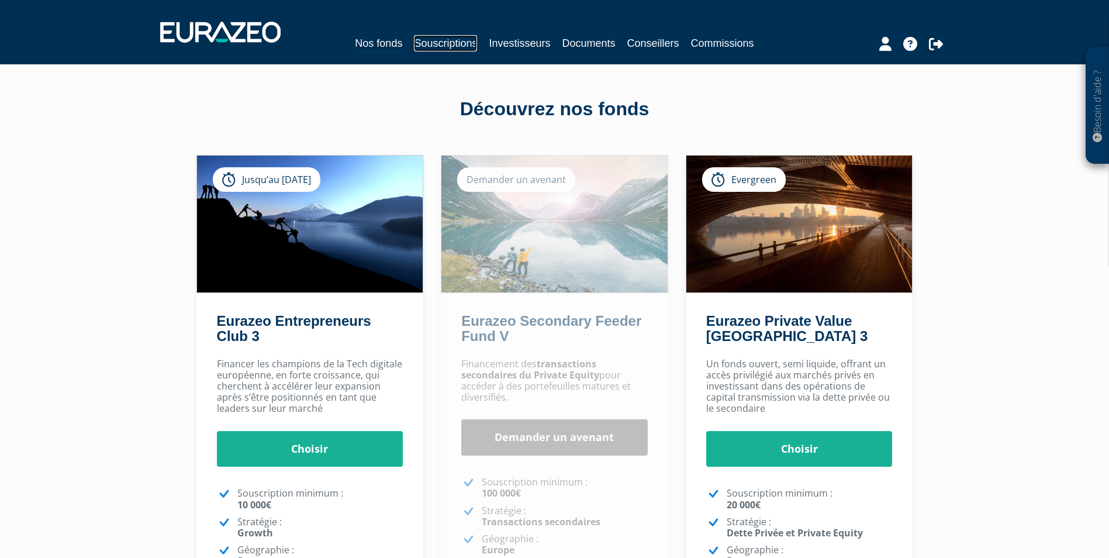
click at [451, 40] on link "Souscriptions" at bounding box center [445, 43] width 63 height 16
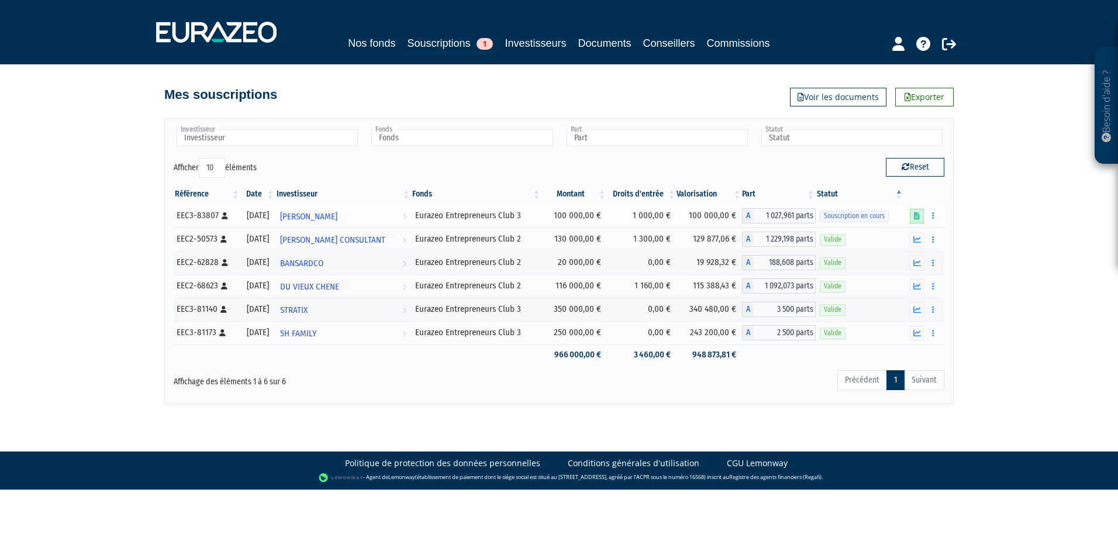
click at [915, 215] on icon at bounding box center [917, 216] width 6 height 8
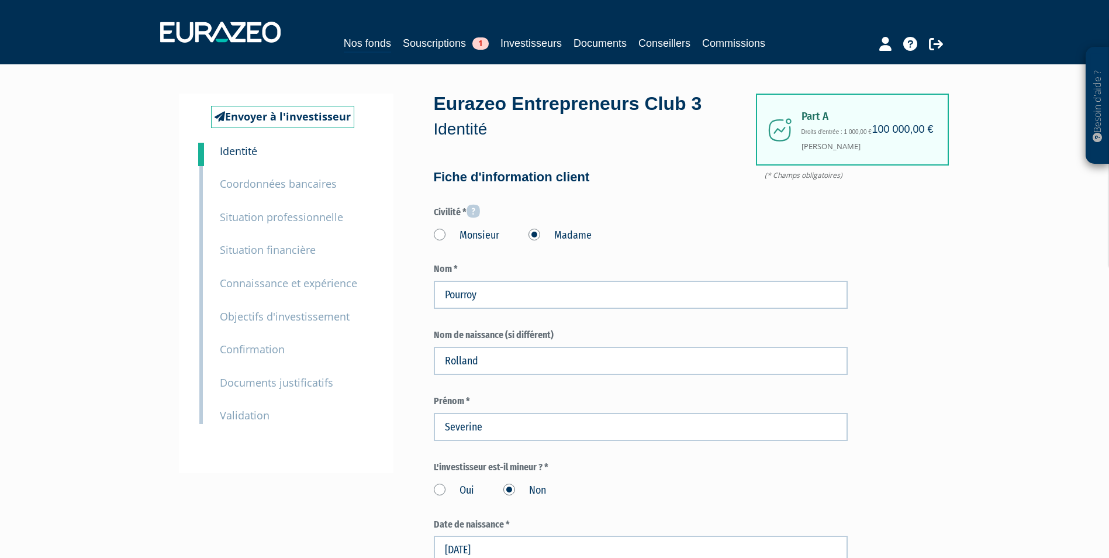
click at [248, 385] on small "Documents justificatifs" at bounding box center [276, 382] width 113 height 14
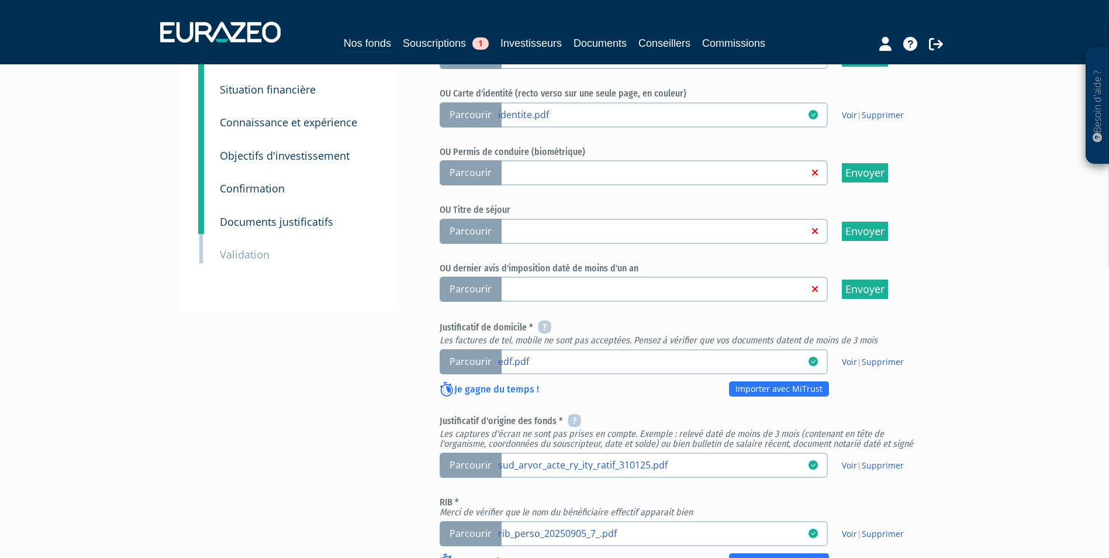
scroll to position [189, 0]
click at [251, 260] on small "Validation" at bounding box center [245, 255] width 50 height 14
